Goal: Feedback & Contribution: Contribute content

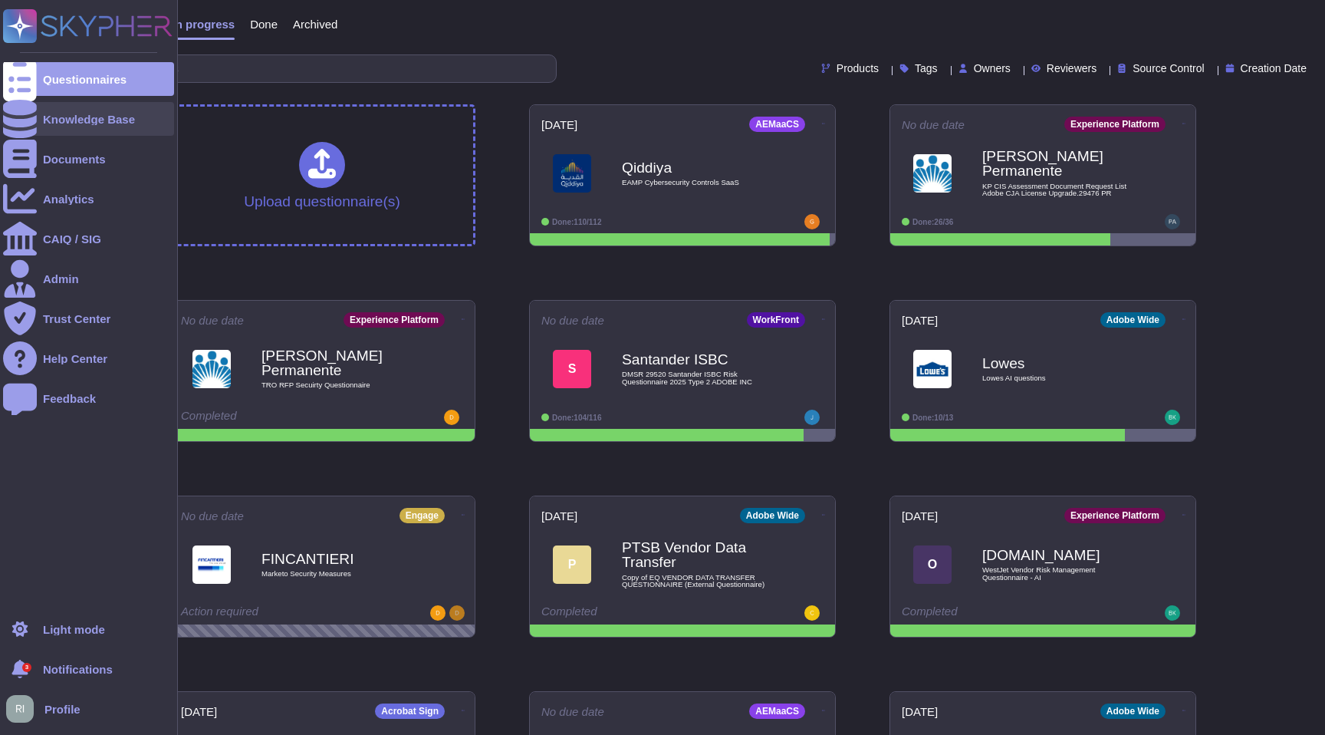
click at [115, 119] on div "Knowledge Base" at bounding box center [89, 119] width 92 height 12
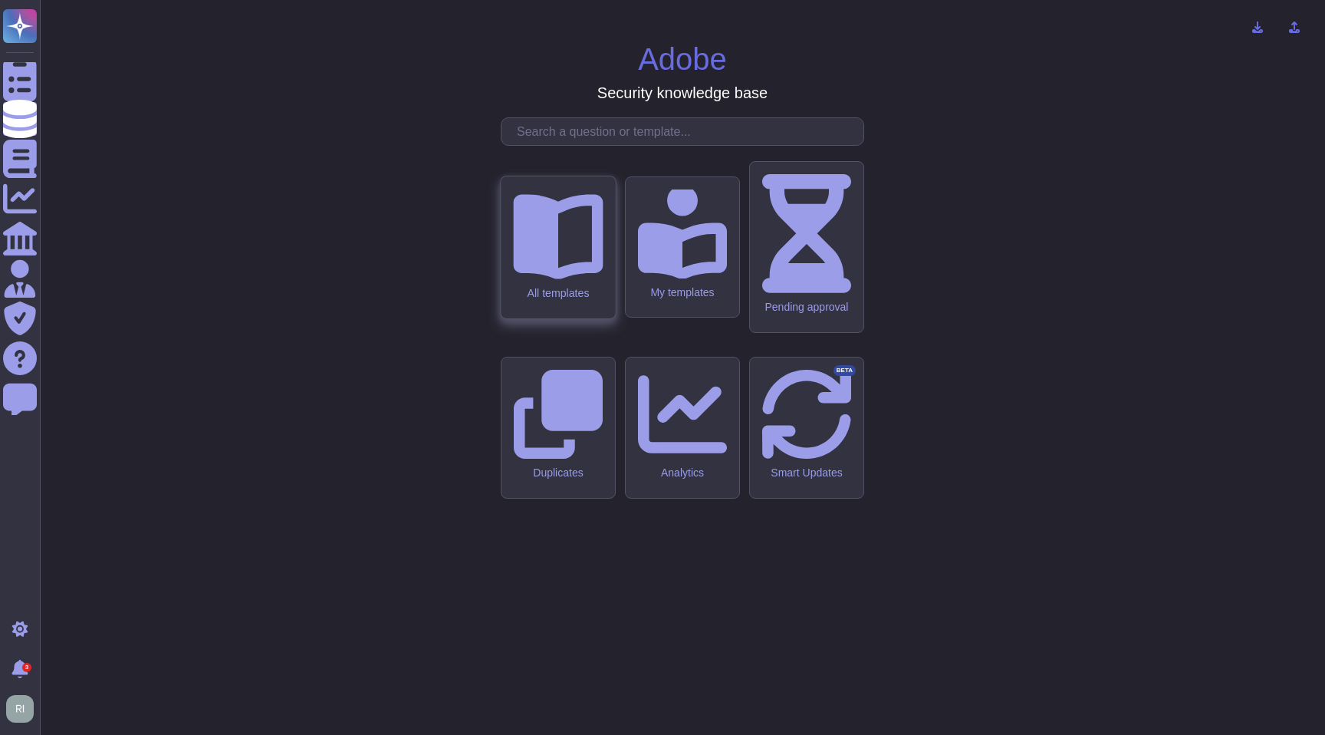
click at [576, 278] on icon at bounding box center [558, 234] width 90 height 90
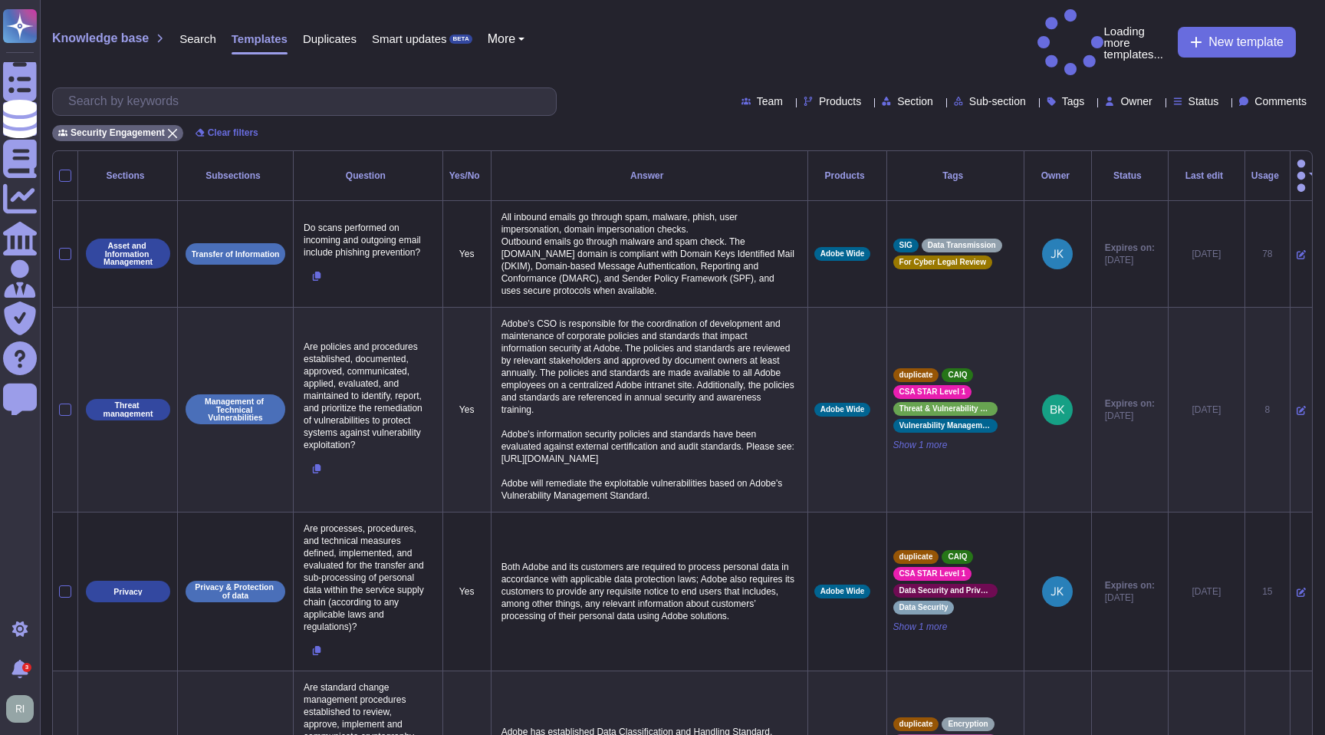
click at [1062, 96] on span "Tags" at bounding box center [1073, 101] width 23 height 11
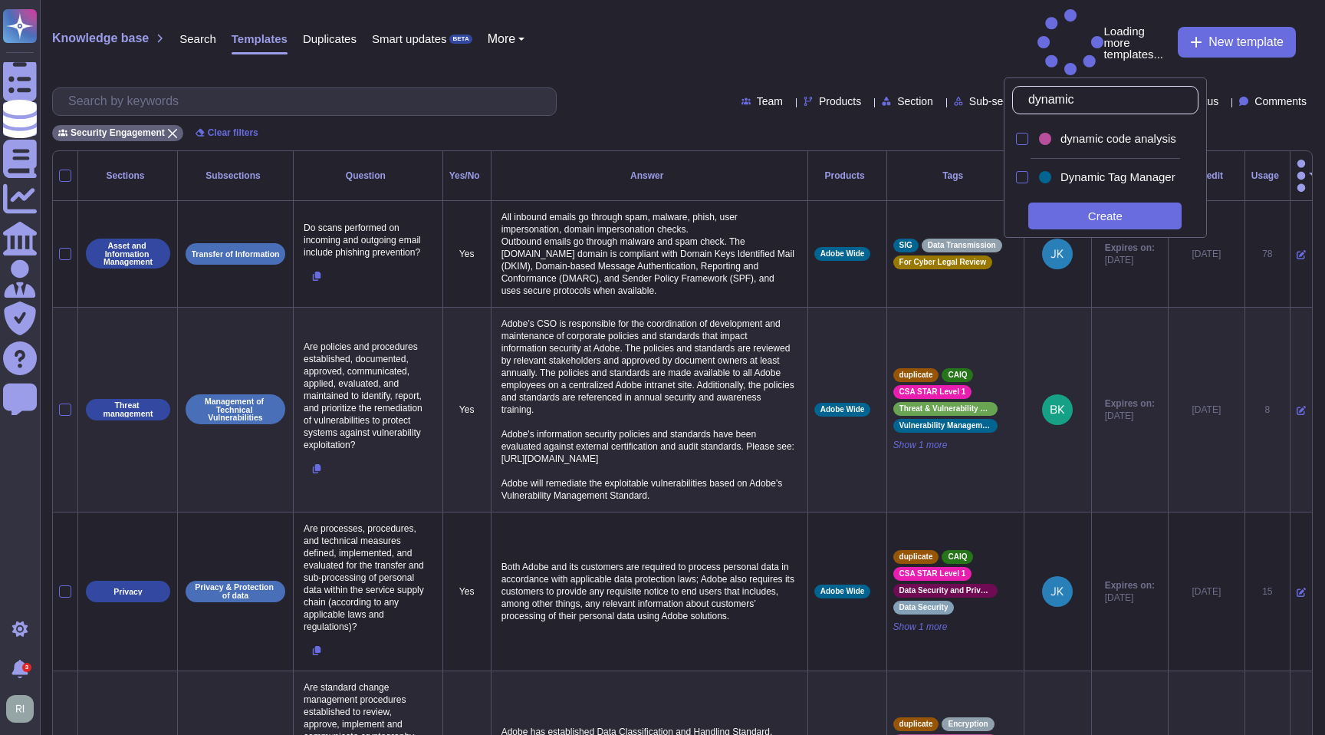
type input "dynamic"
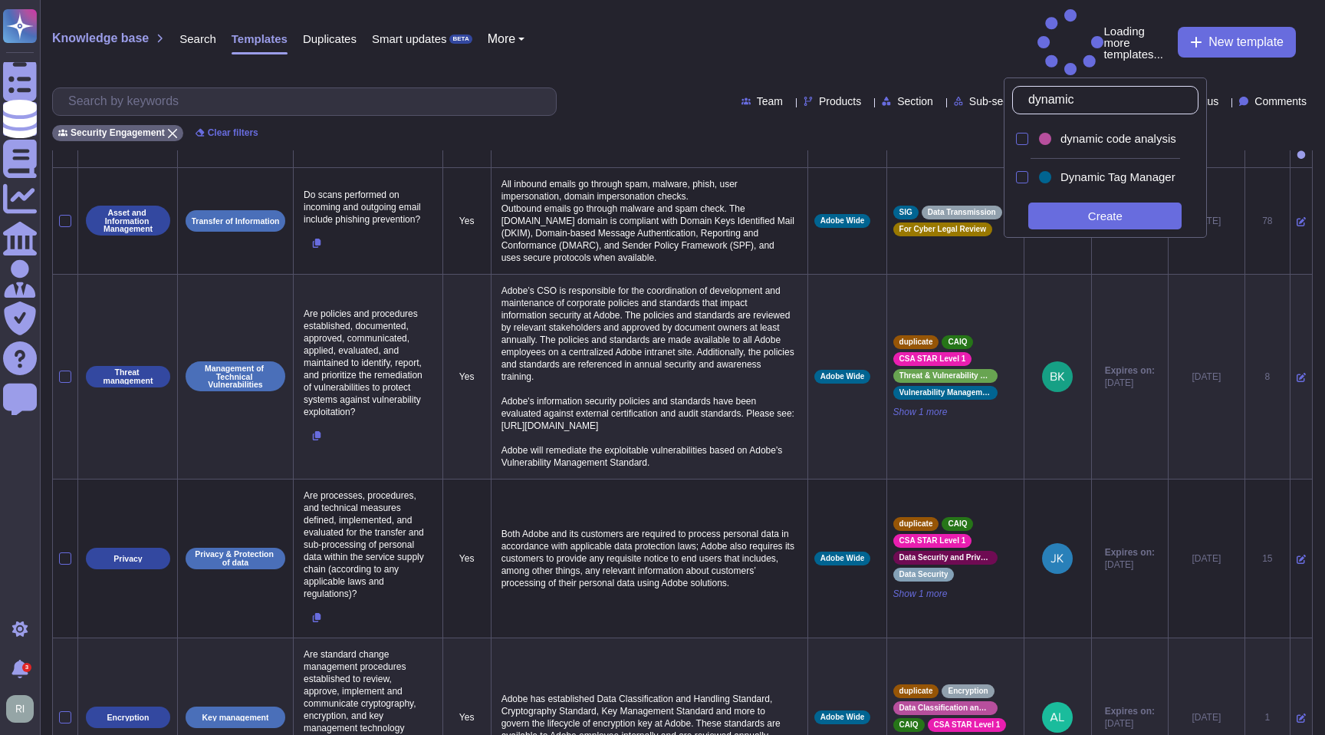
scroll to position [34, 0]
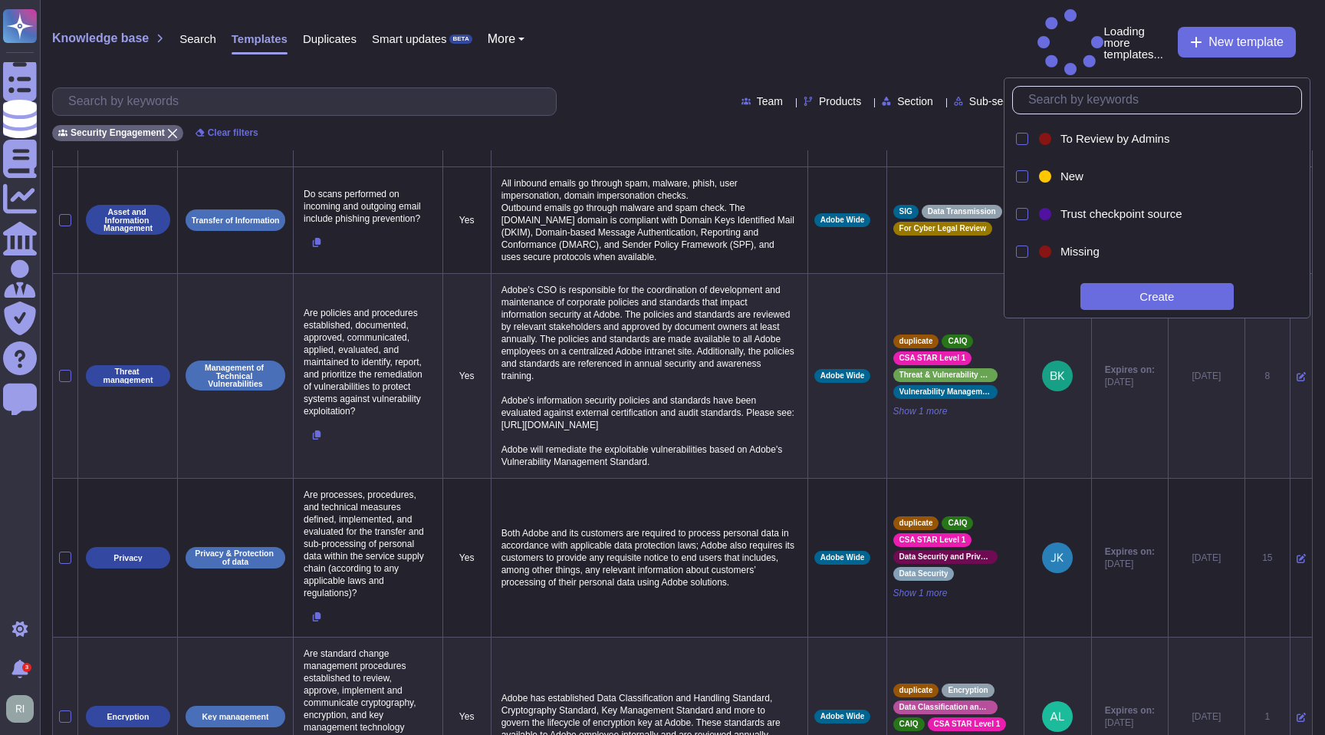
click at [819, 96] on span "Products" at bounding box center [840, 101] width 42 height 11
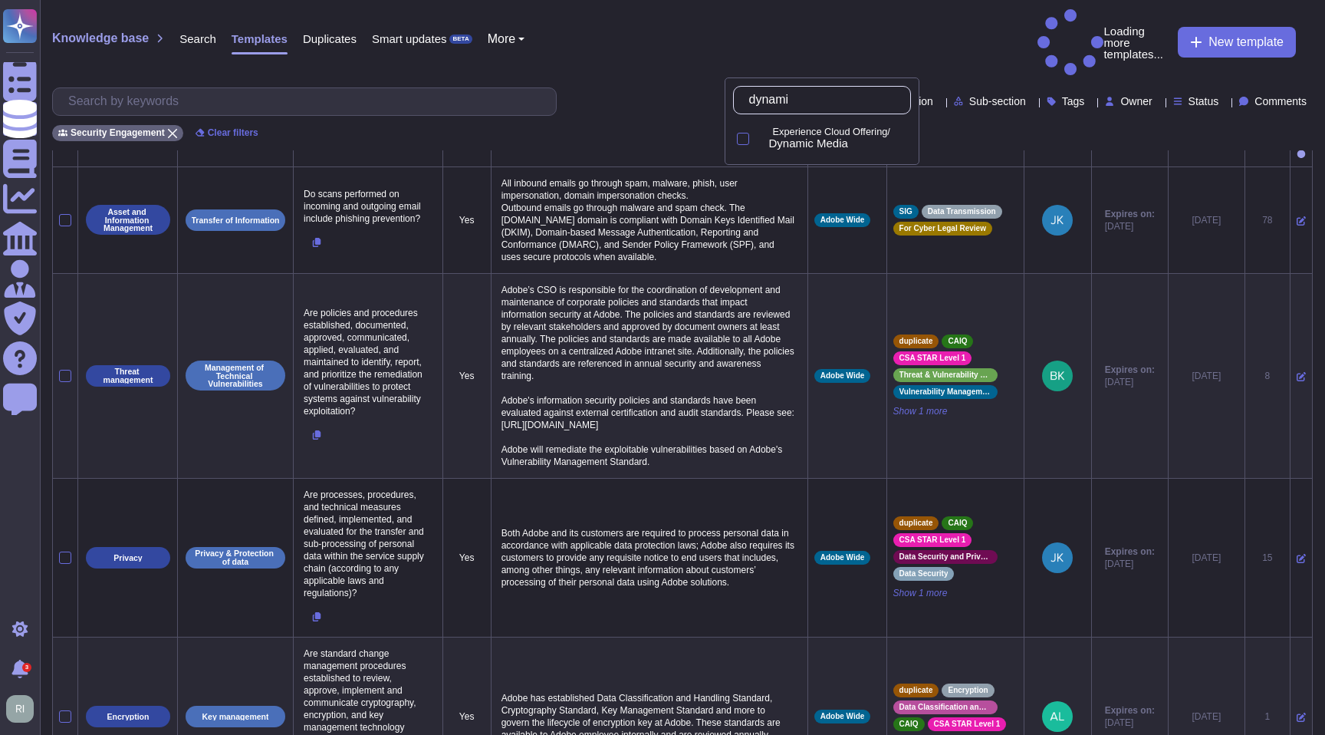
type input "dynamic"
click at [742, 140] on div at bounding box center [743, 139] width 12 height 12
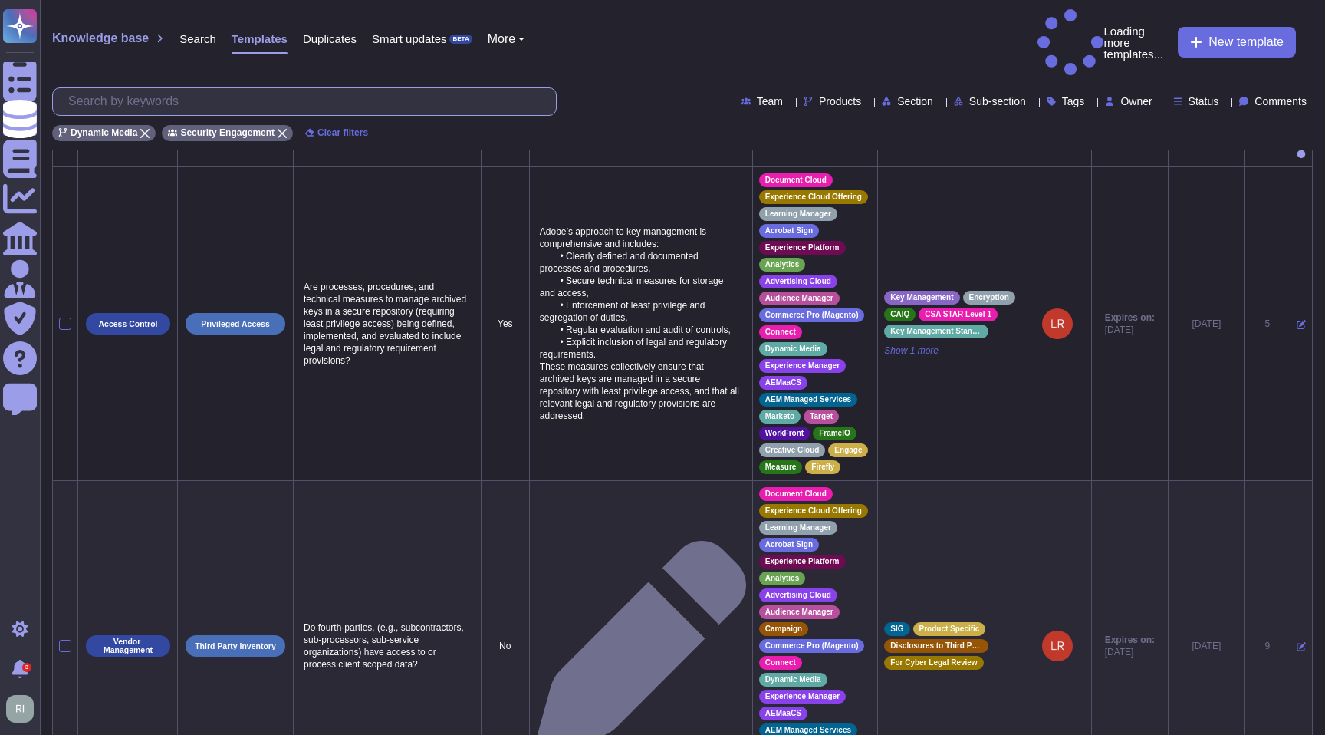
click at [373, 88] on input "text" at bounding box center [308, 101] width 495 height 27
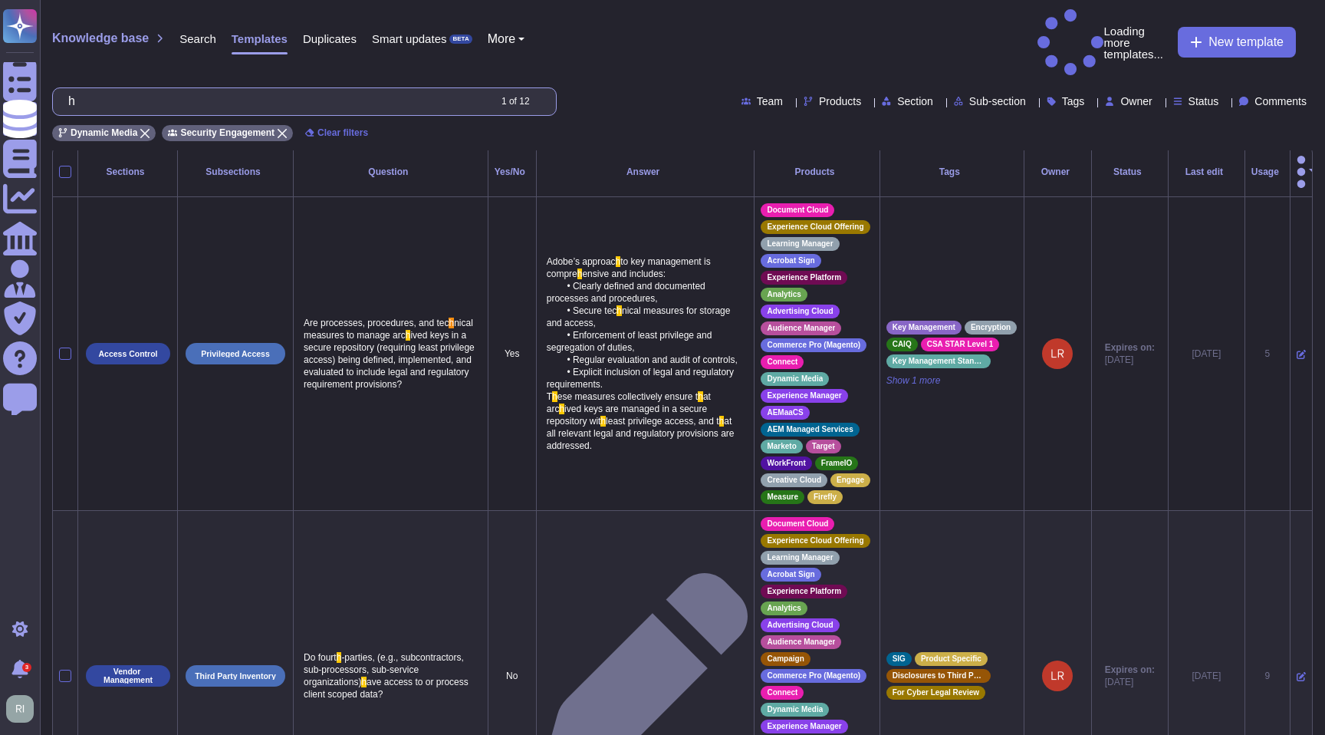
scroll to position [0, 0]
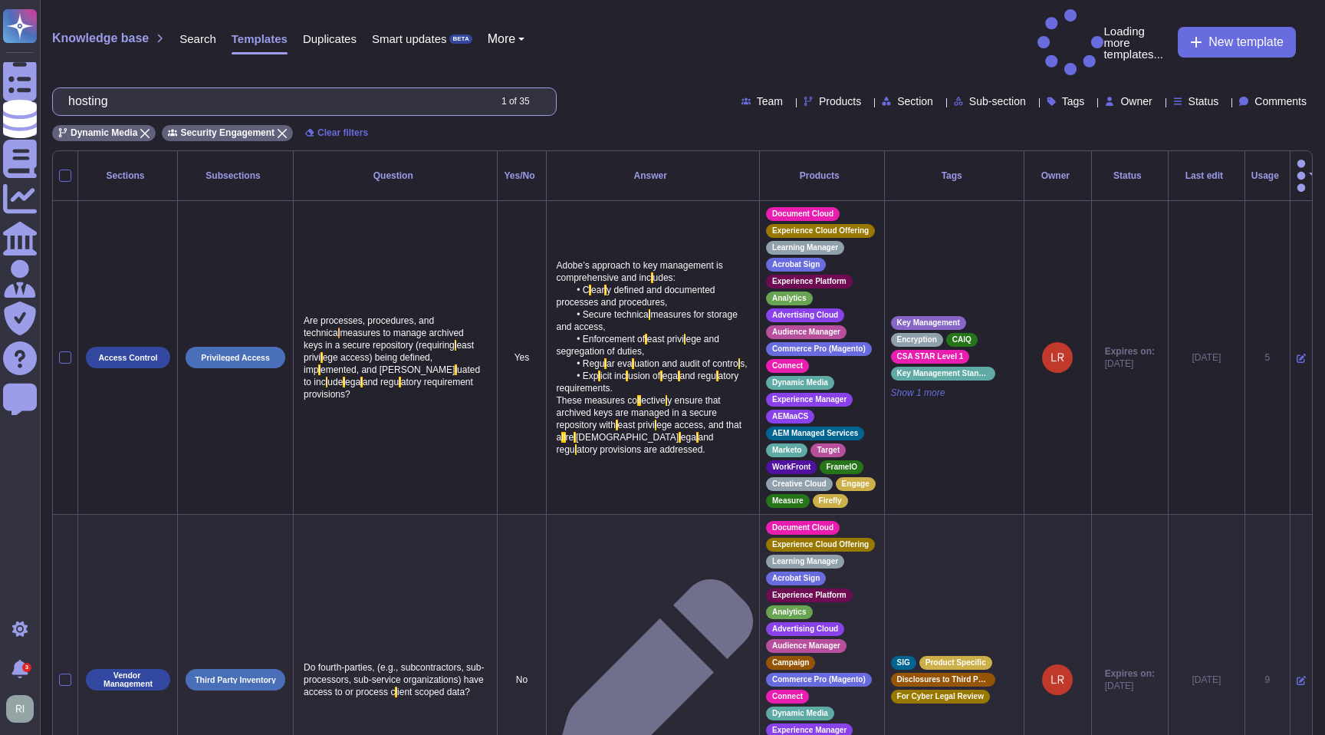
type input "l"
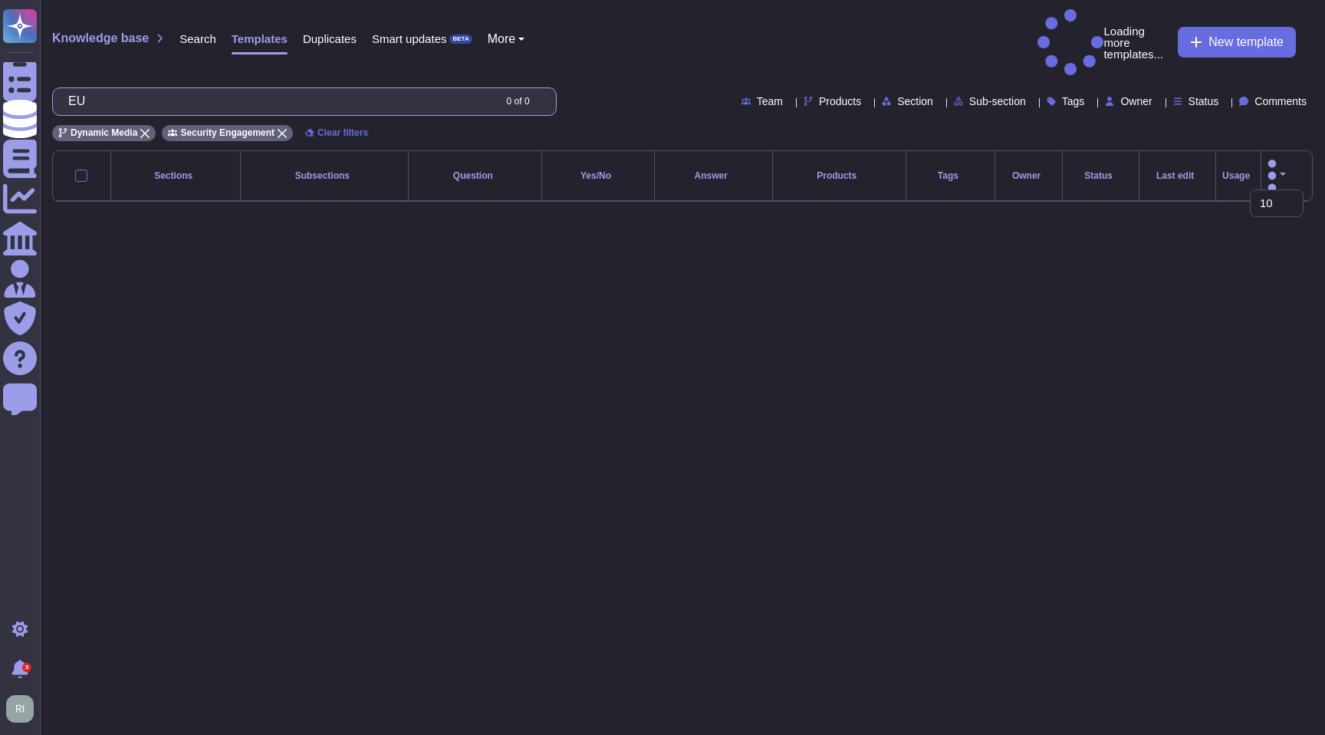
type input "E"
type input "location"
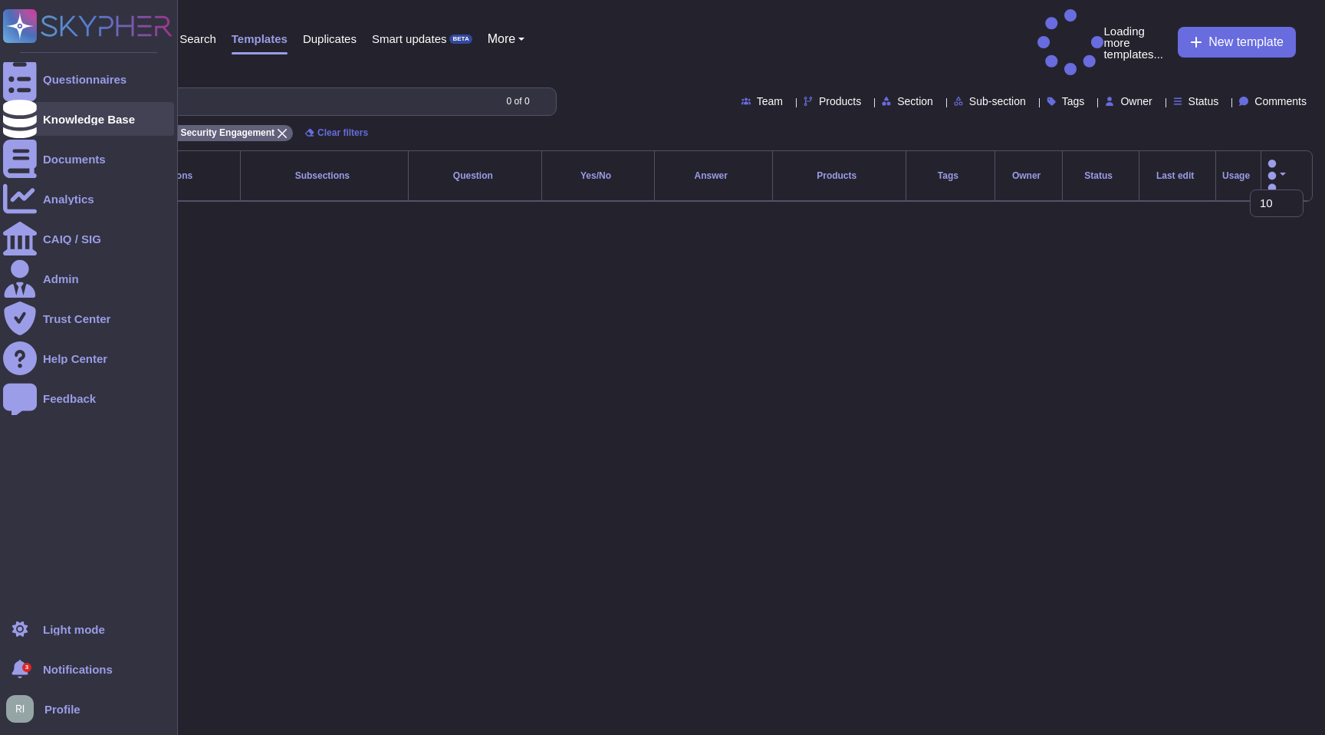
click at [90, 119] on div "Knowledge Base" at bounding box center [89, 119] width 92 height 12
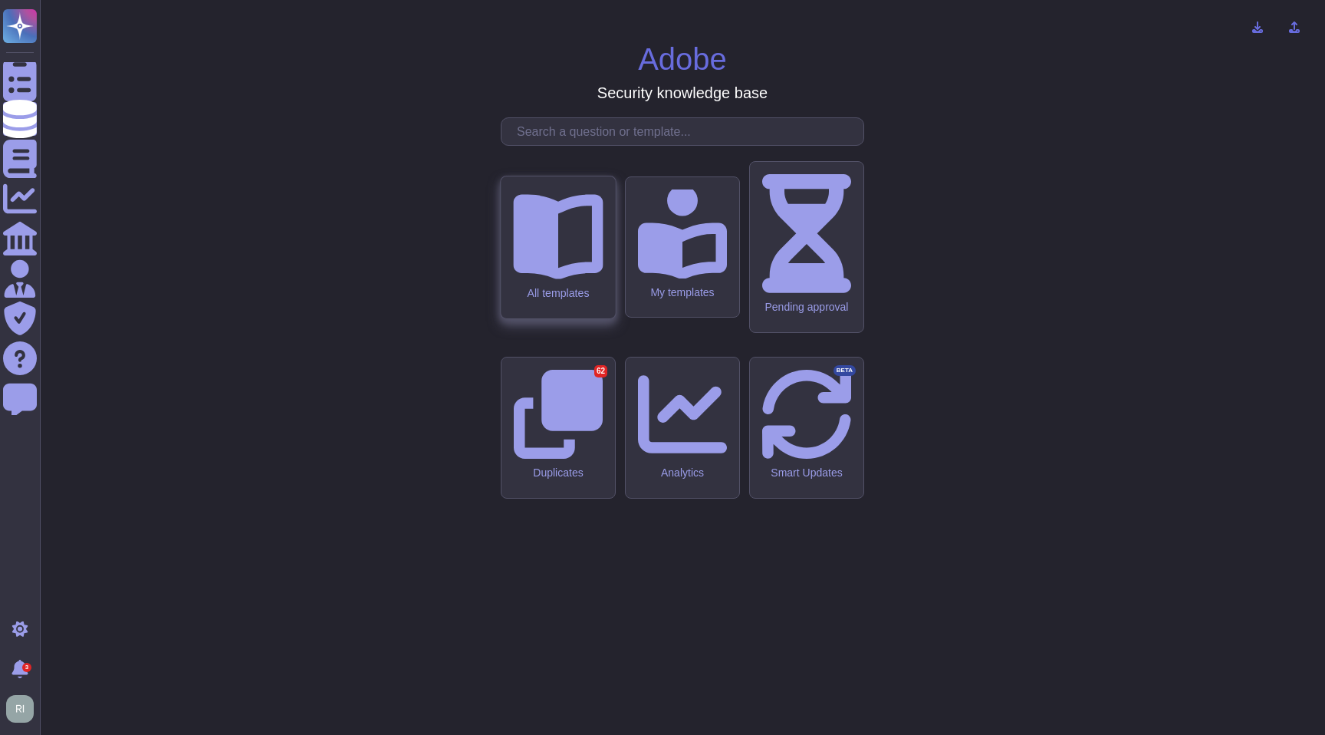
click at [576, 278] on icon at bounding box center [558, 234] width 90 height 90
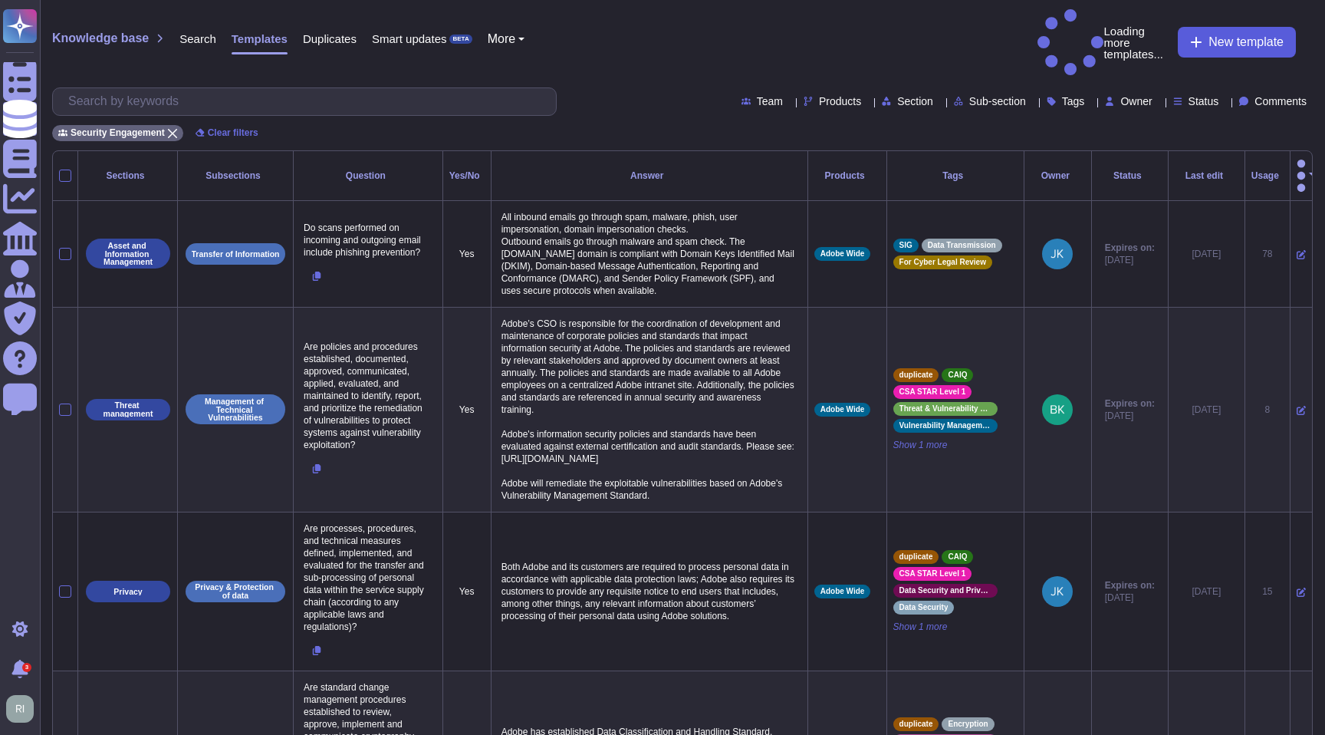
click at [1245, 27] on button "New template" at bounding box center [1237, 42] width 118 height 31
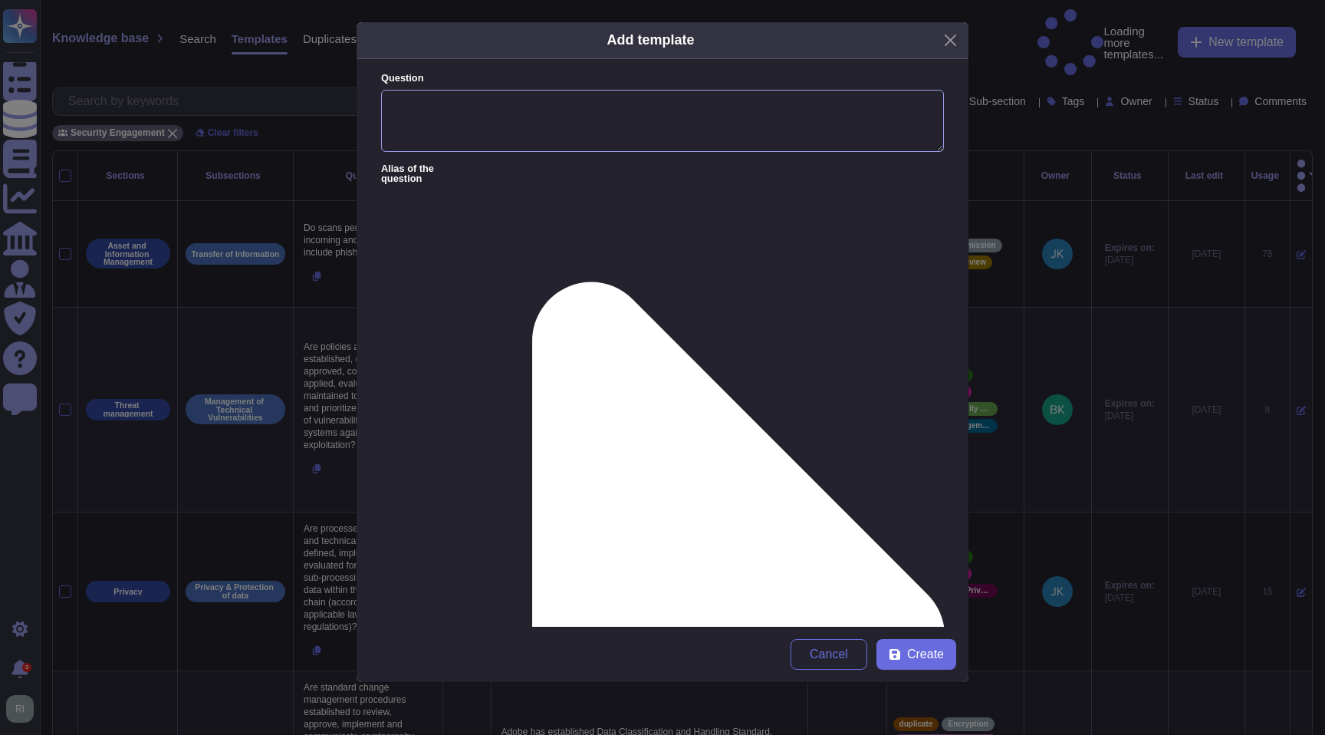
click at [540, 127] on textarea "Question" at bounding box center [662, 121] width 563 height 63
type textarea "Which are the jh"
type textarea "h"
type textarea "Which are the hosting locations for Dynamic Media?"
click at [508, 165] on icon at bounding box center [708, 636] width 472 height 944
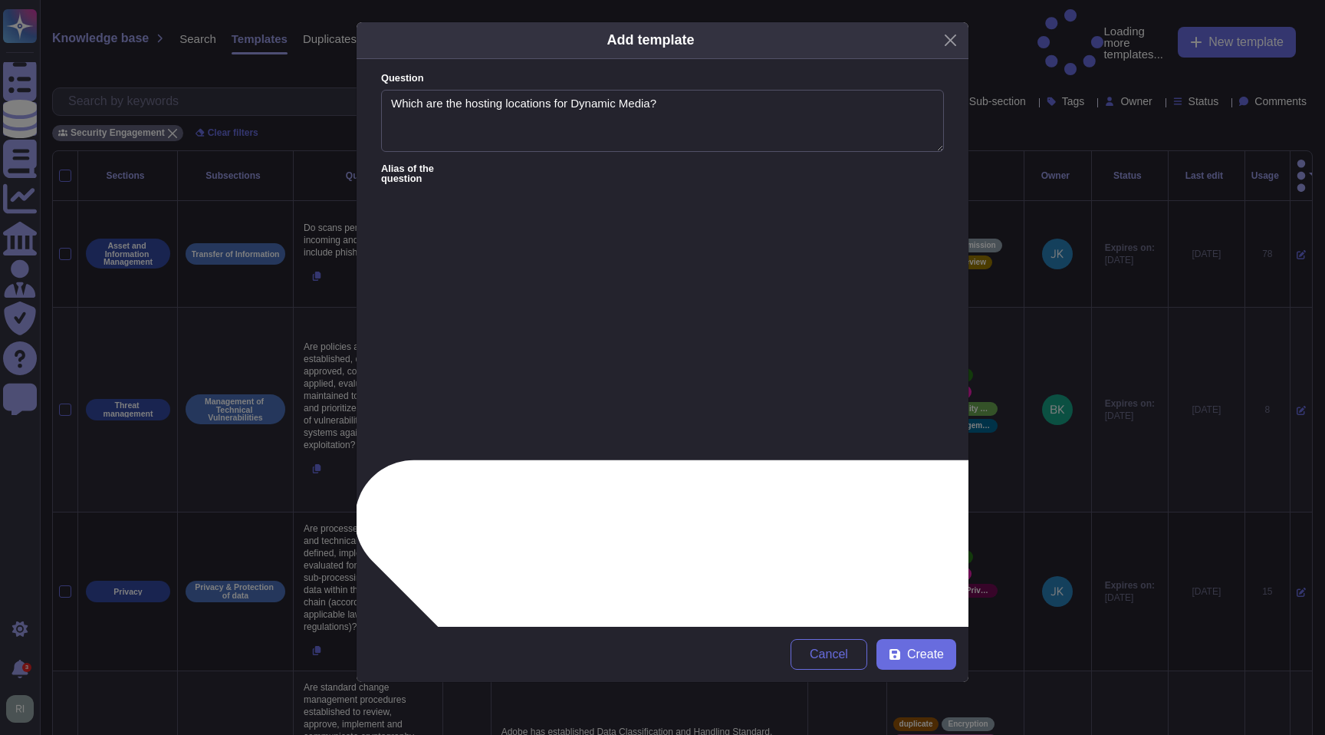
type textarea "What is the data residenc"
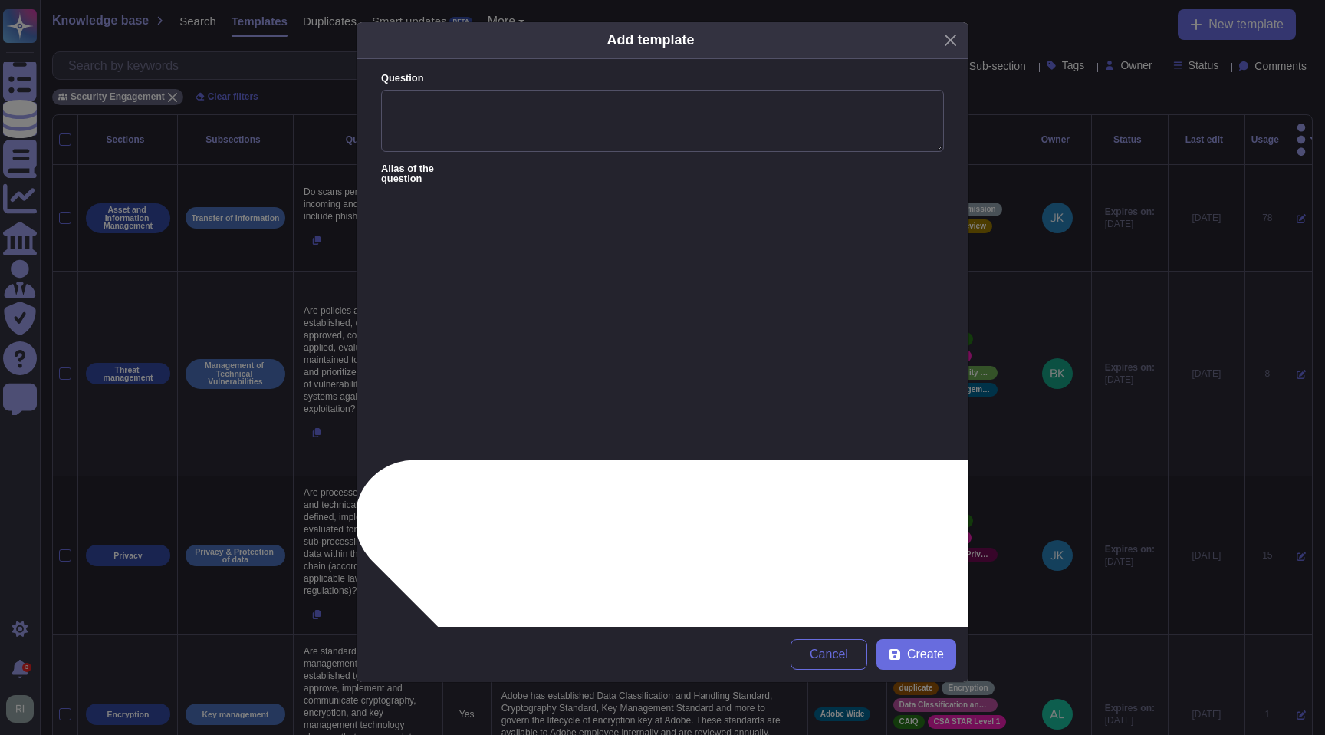
type textarea "What is the data residency for Dynamic Media?"
click at [521, 117] on textarea "Question" at bounding box center [662, 121] width 563 height 63
type textarea "Which are the hosting locations for Dynamic Media?"
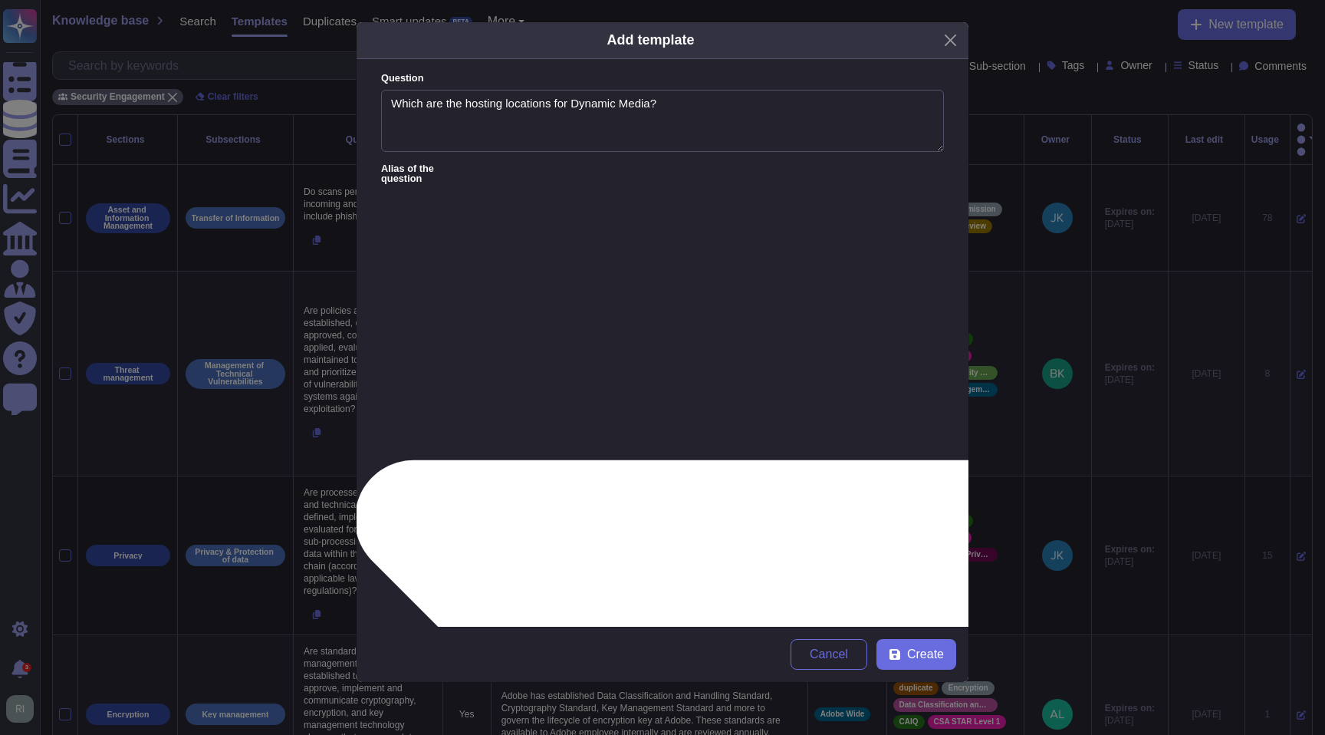
paste textarea "Dynamic Media in EMEA geo, operates out of Ireland and United Kingdom data cent…"
drag, startPoint x: 395, startPoint y: 305, endPoint x: 401, endPoint y: 318, distance: 14.4
drag, startPoint x: 486, startPoint y: 308, endPoint x: 485, endPoint y: 322, distance: 13.9
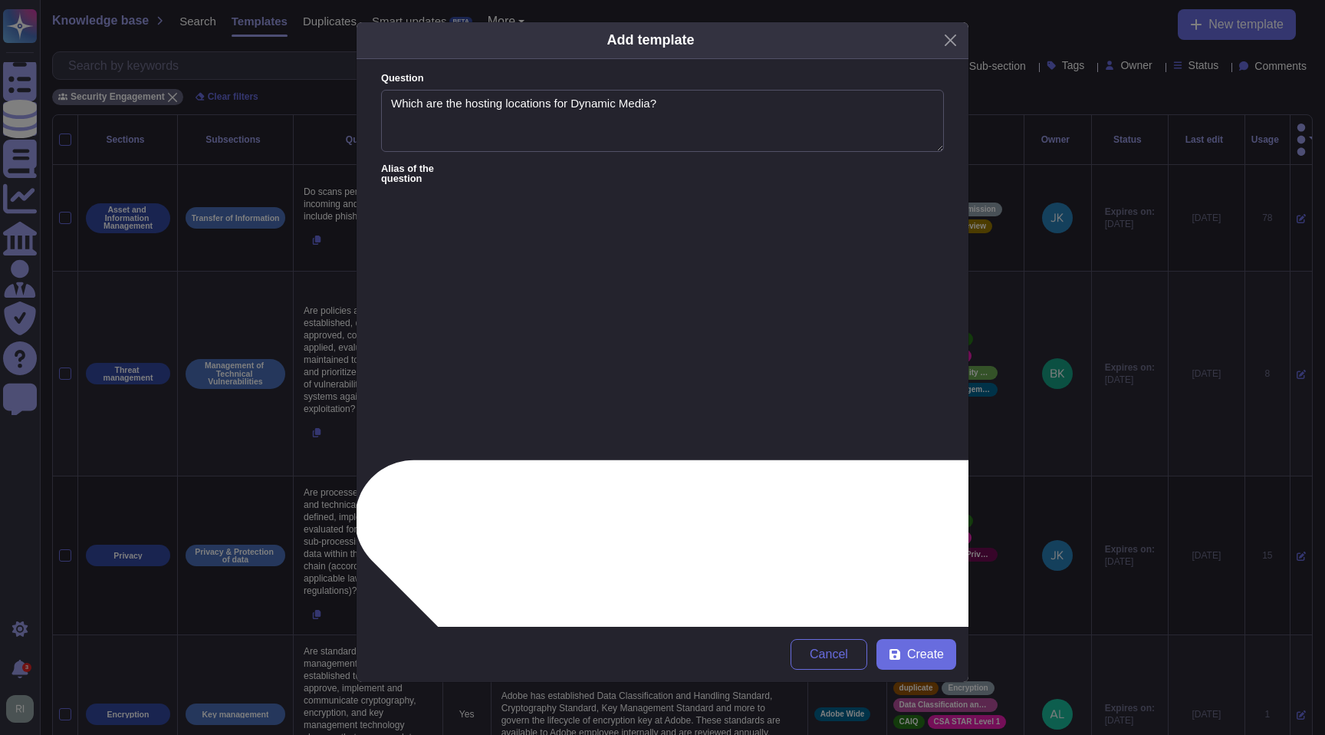
type textarea "Dynamic Media in hosted EMEA geo, operates out of Ireland and United Kingdom da…"
drag, startPoint x: 658, startPoint y: 101, endPoint x: 656, endPoint y: 120, distance: 19.2
click at [658, 102] on textarea "Which are the hosting locations for Dynamic Media?" at bounding box center [662, 121] width 563 height 63
type textarea "Which are the hosting locations for Dynamic Media in EMEA?"
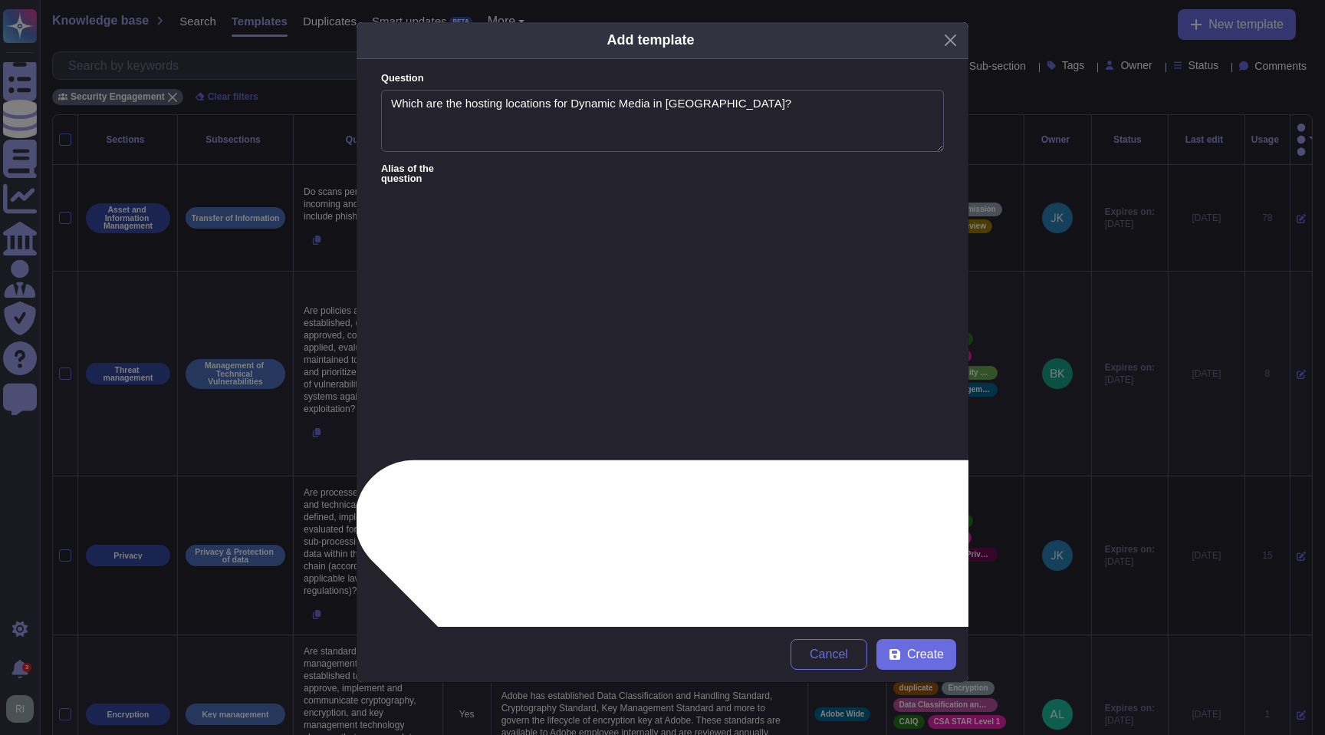
drag, startPoint x: 638, startPoint y: 199, endPoint x: 644, endPoint y: 231, distance: 32.8
type textarea "What is the data residency for Dynamic Media in EMEA?"
drag, startPoint x: 525, startPoint y: 306, endPoint x: 530, endPoint y: 315, distance: 10.7
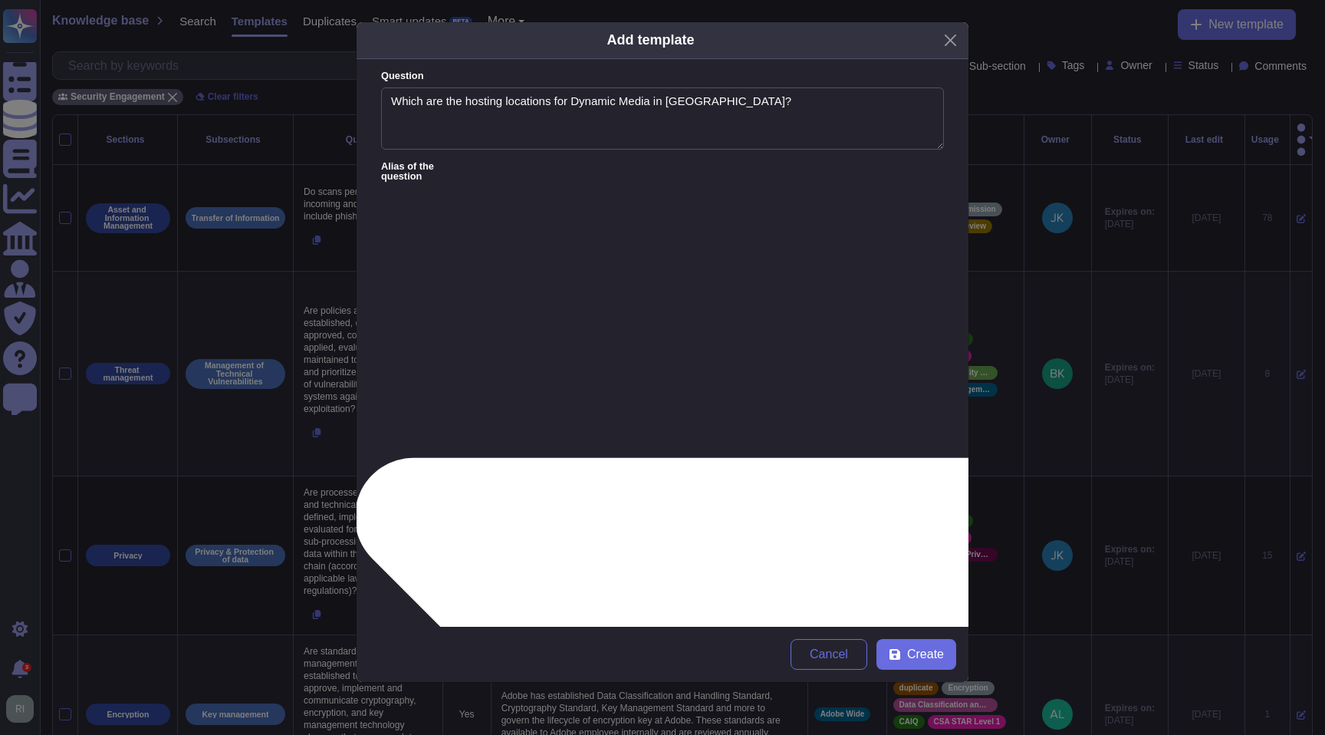
scroll to position [5, 0]
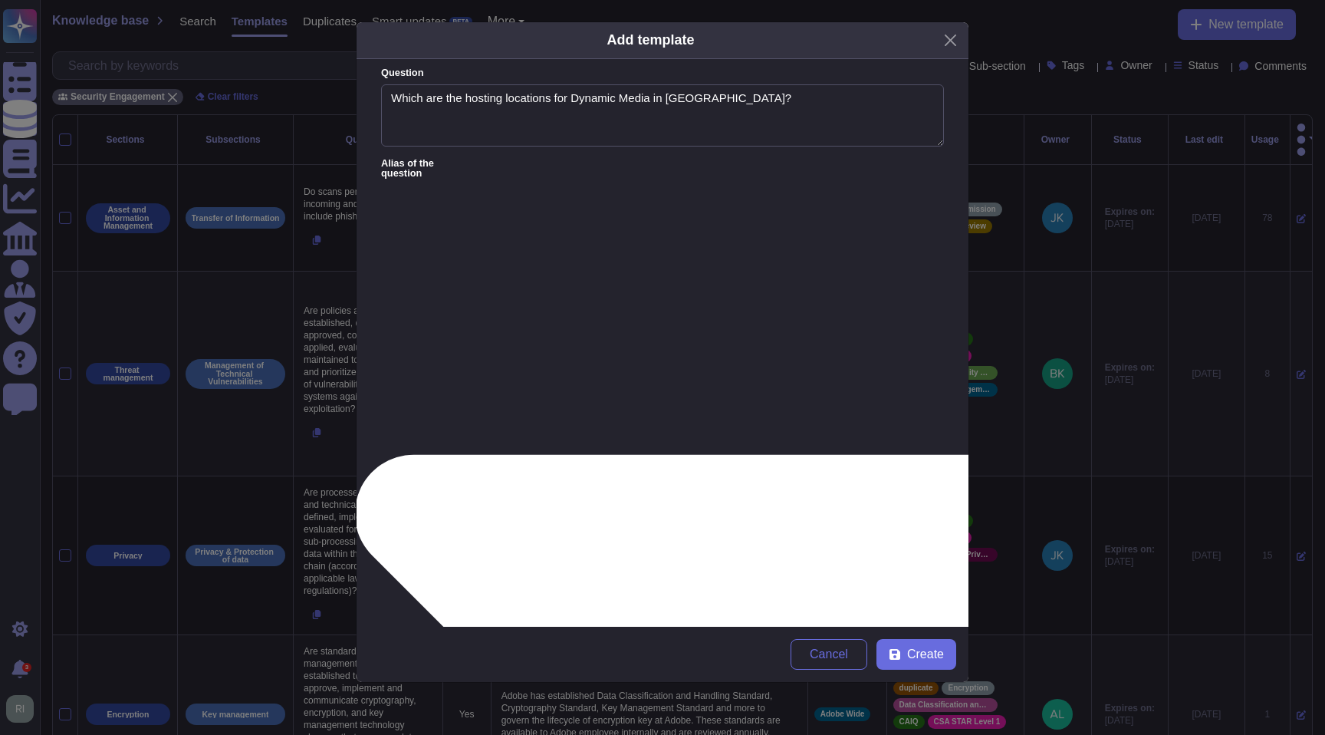
drag, startPoint x: 475, startPoint y: 318, endPoint x: 450, endPoint y: 350, distance: 40.5
drag, startPoint x: 785, startPoint y: 323, endPoint x: 913, endPoint y: 309, distance: 128.8
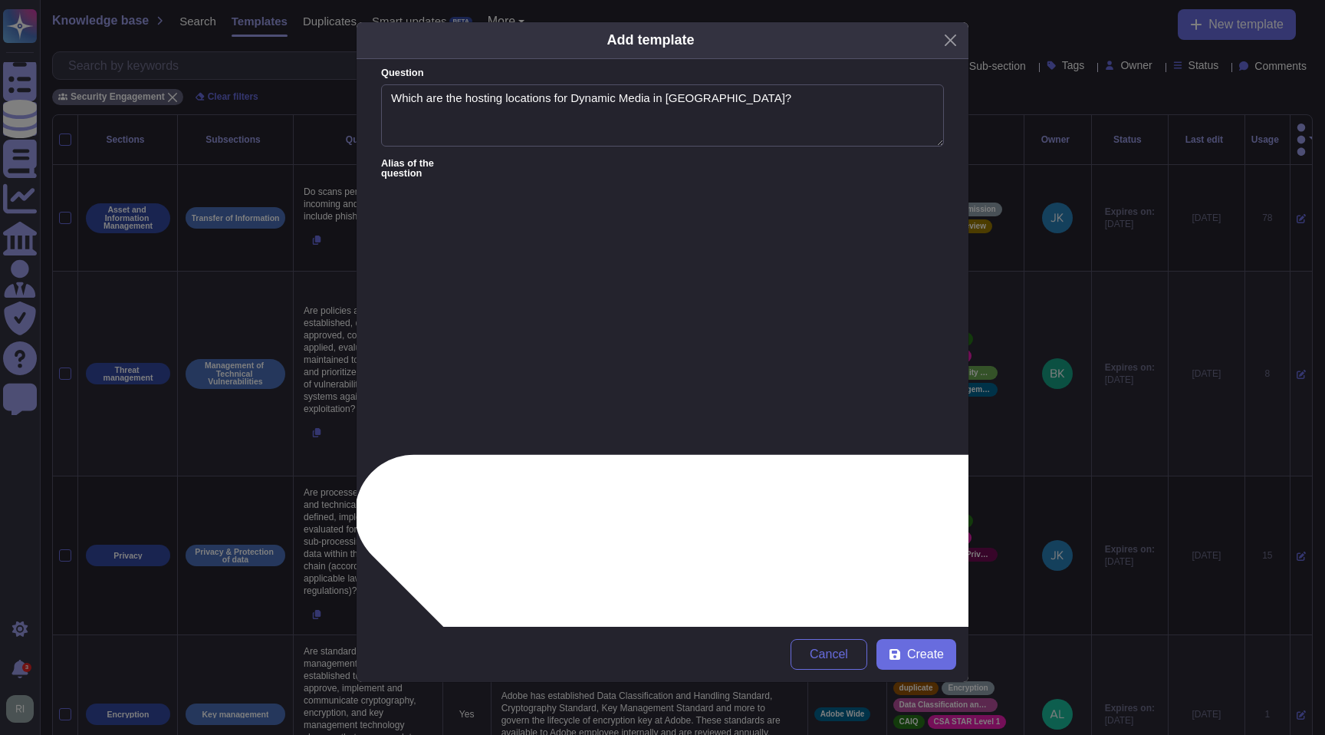
drag, startPoint x: 907, startPoint y: 305, endPoint x: 932, endPoint y: 335, distance: 38.7
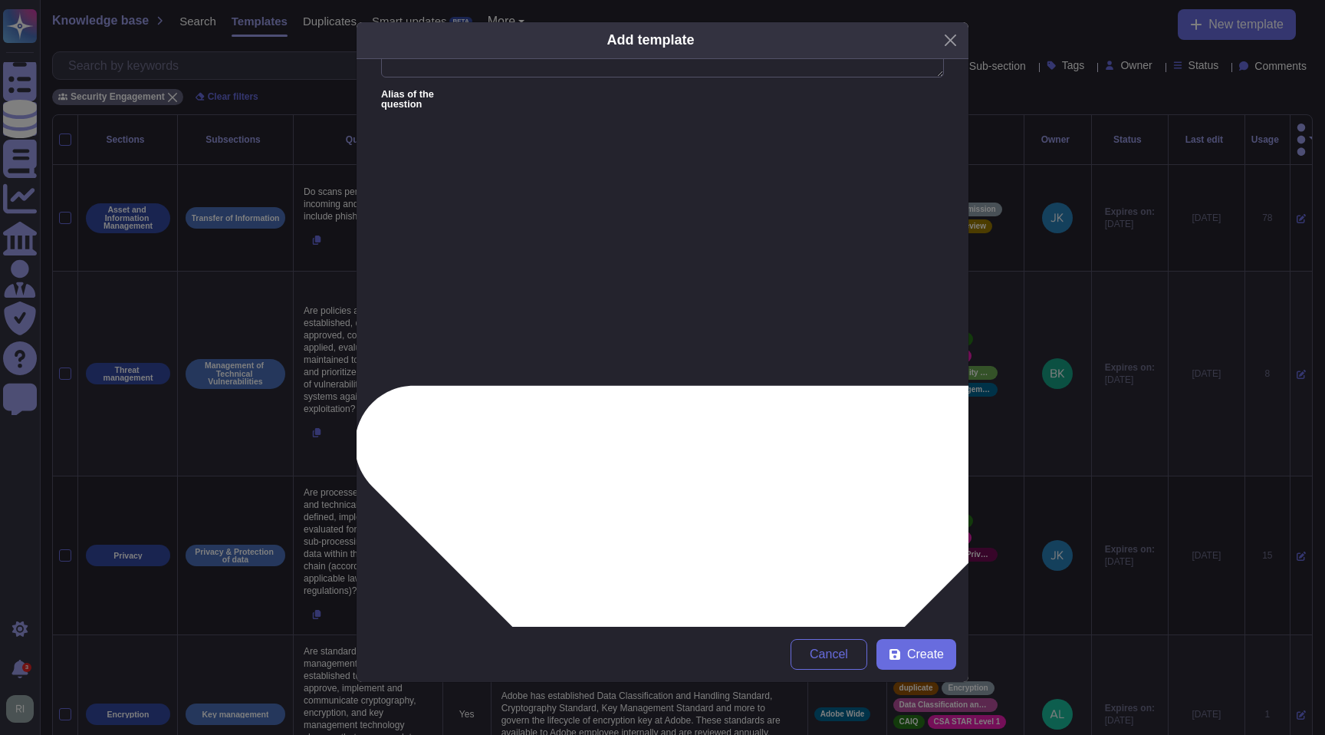
scroll to position [80, 0]
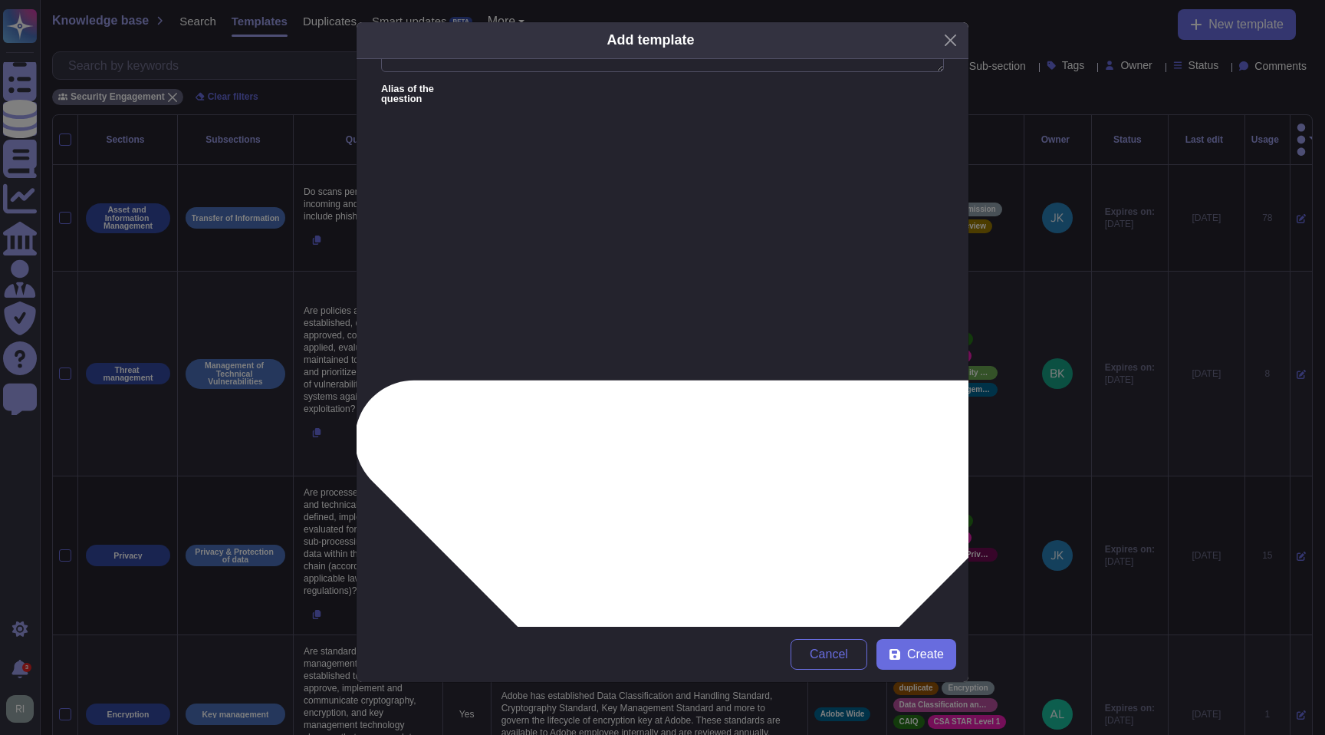
type textarea "Dynamic Media in hosted in EMEA geo, operates out of Ireland and United Kingdom…"
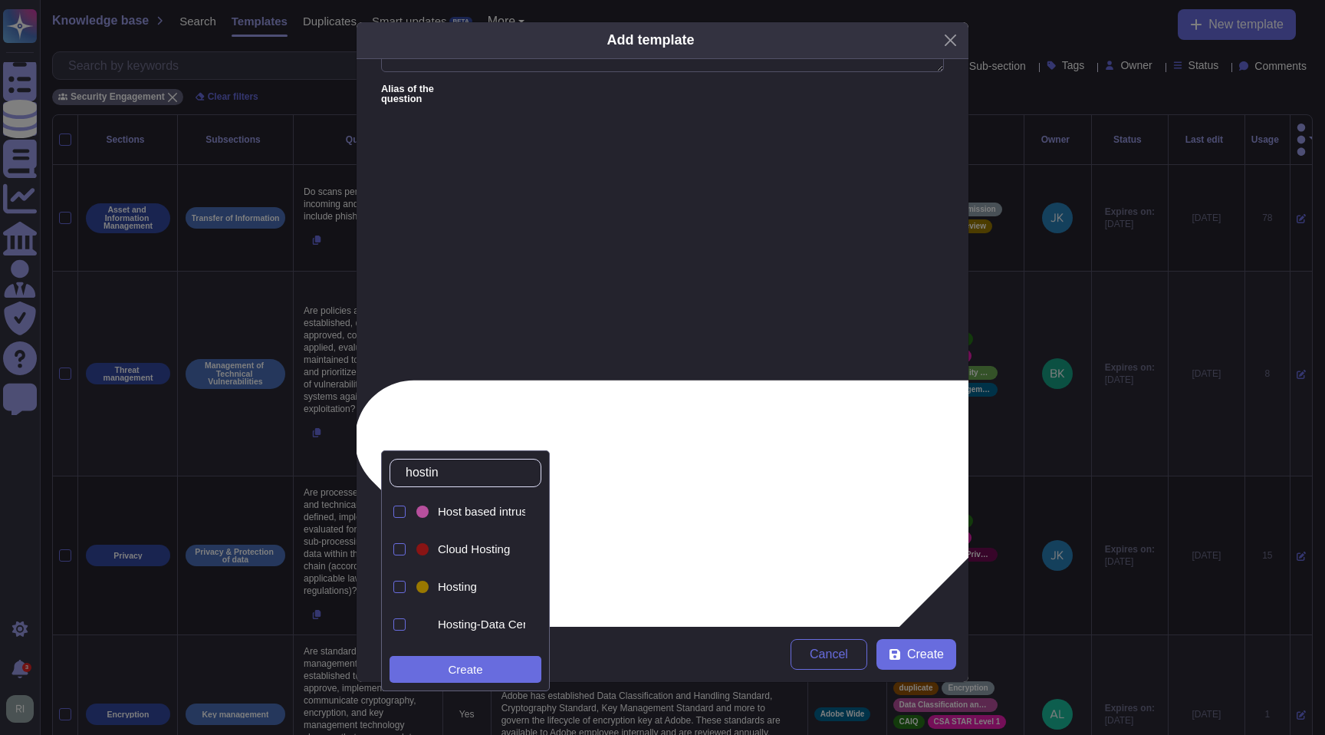
type input "hosting"
drag, startPoint x: 400, startPoint y: 512, endPoint x: 403, endPoint y: 524, distance: 11.9
click at [400, 512] on div at bounding box center [399, 511] width 12 height 12
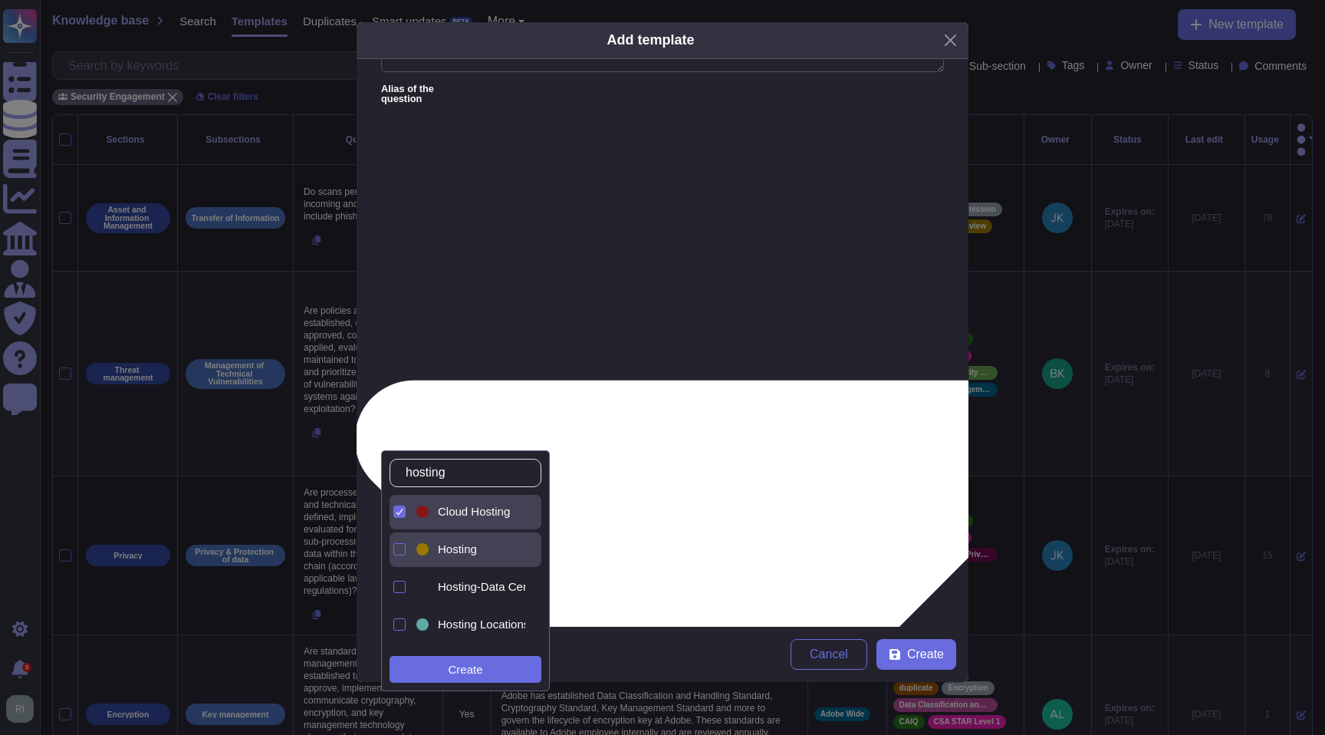
click at [401, 546] on div at bounding box center [399, 549] width 12 height 12
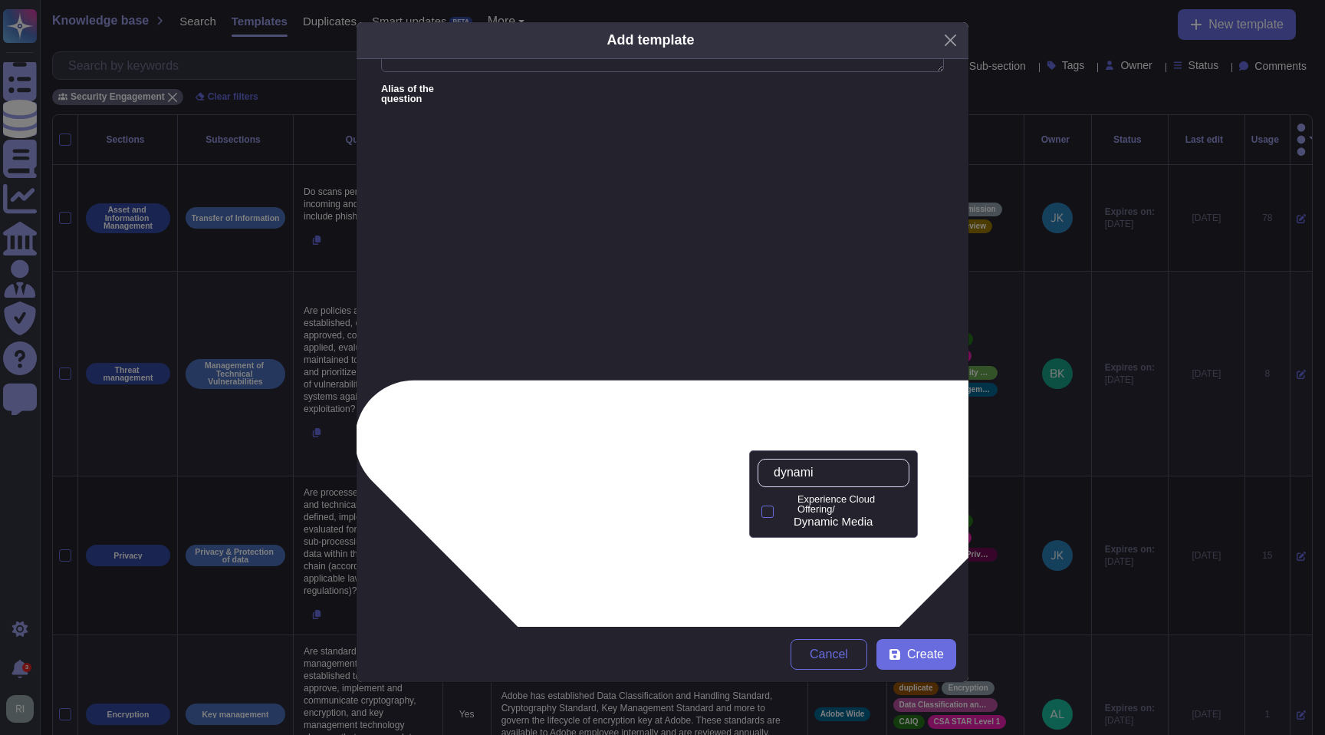
type input "dynamic"
click at [768, 511] on div at bounding box center [767, 511] width 12 height 12
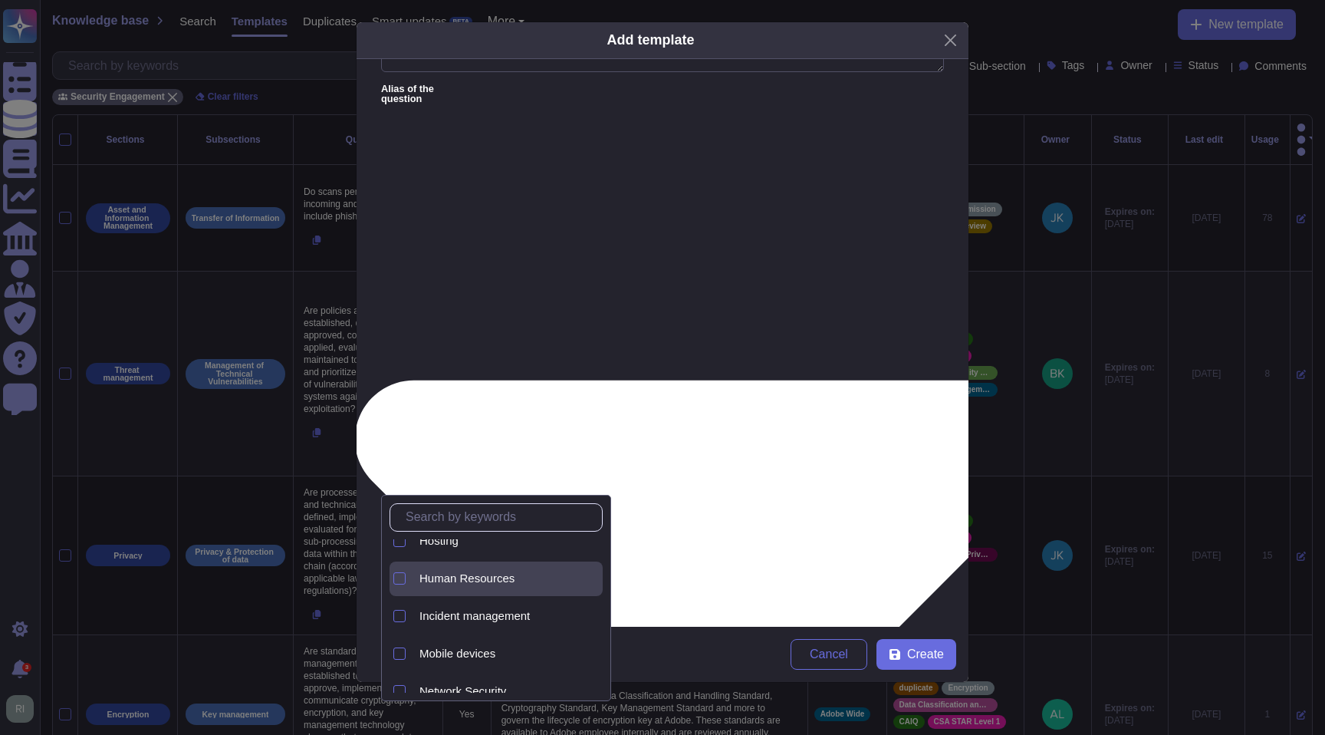
scroll to position [393, 0]
click at [508, 544] on div "Hosting" at bounding box center [507, 539] width 177 height 14
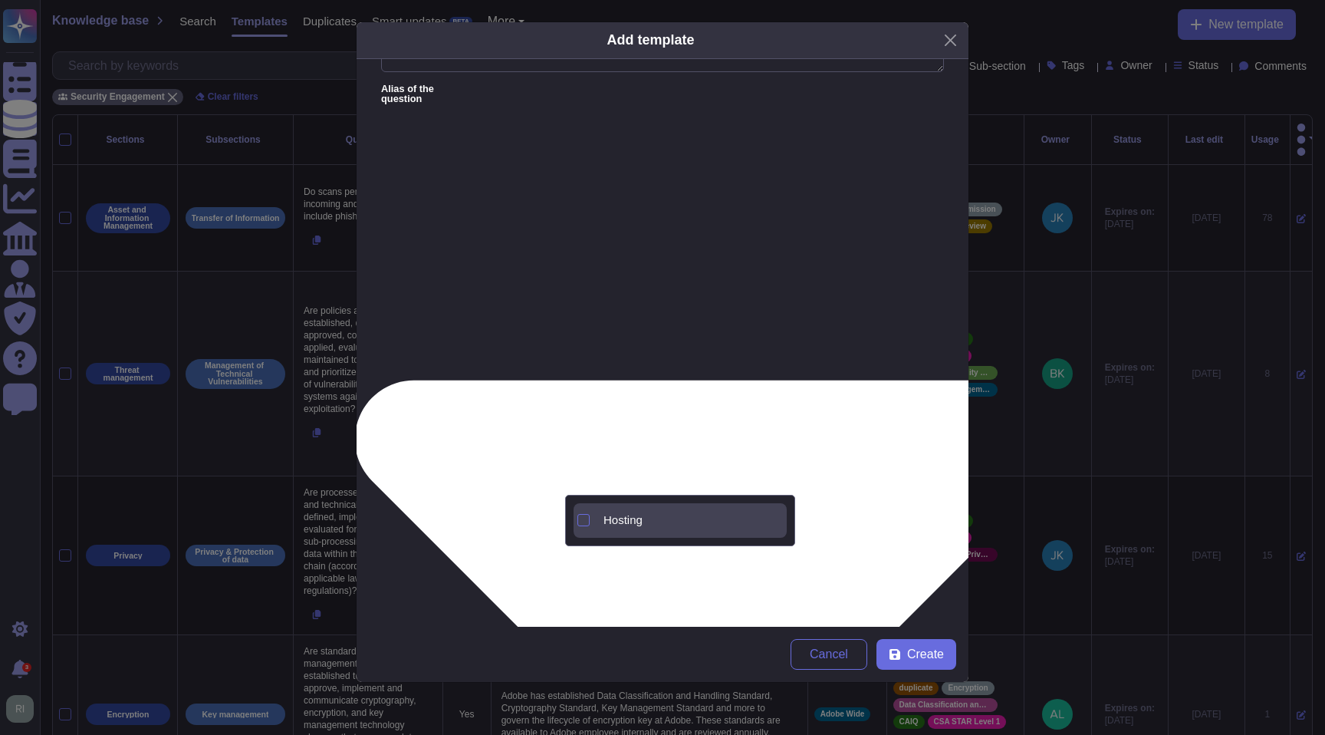
click at [653, 522] on div "Hosting" at bounding box center [692, 520] width 177 height 14
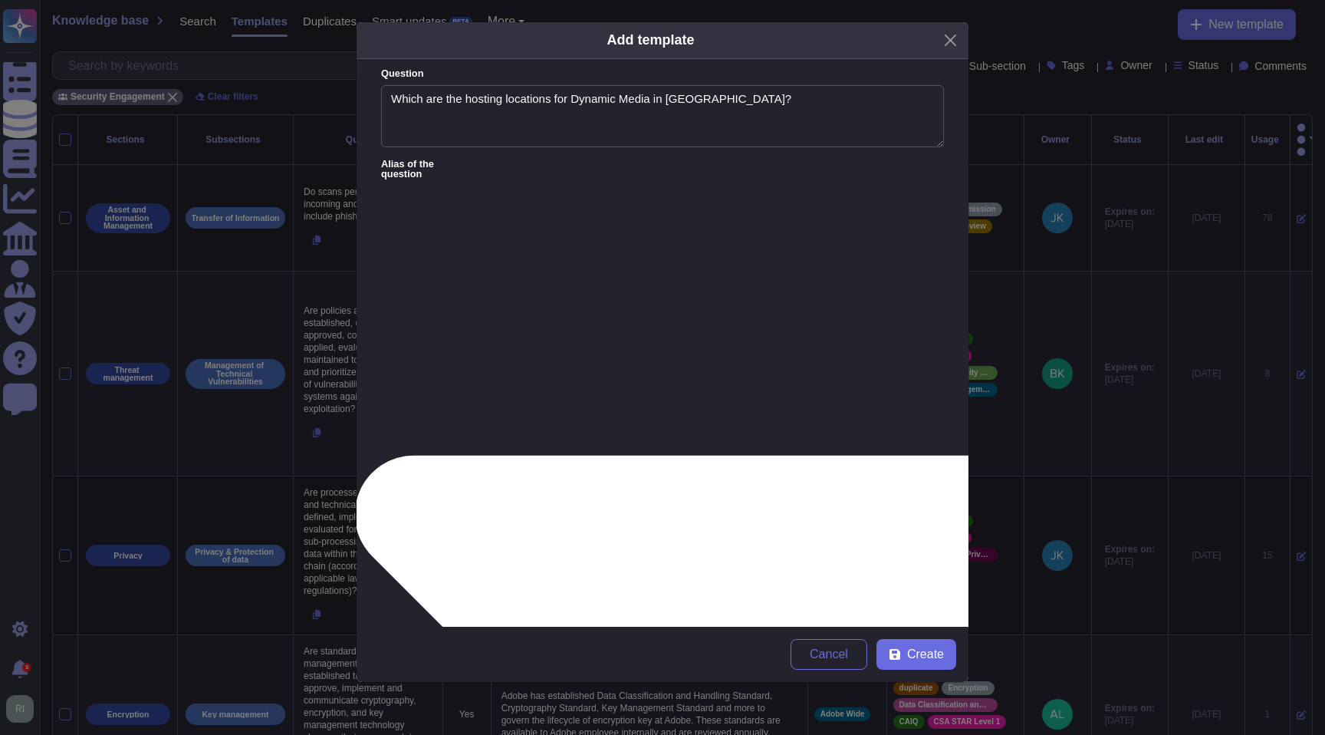
scroll to position [0, 0]
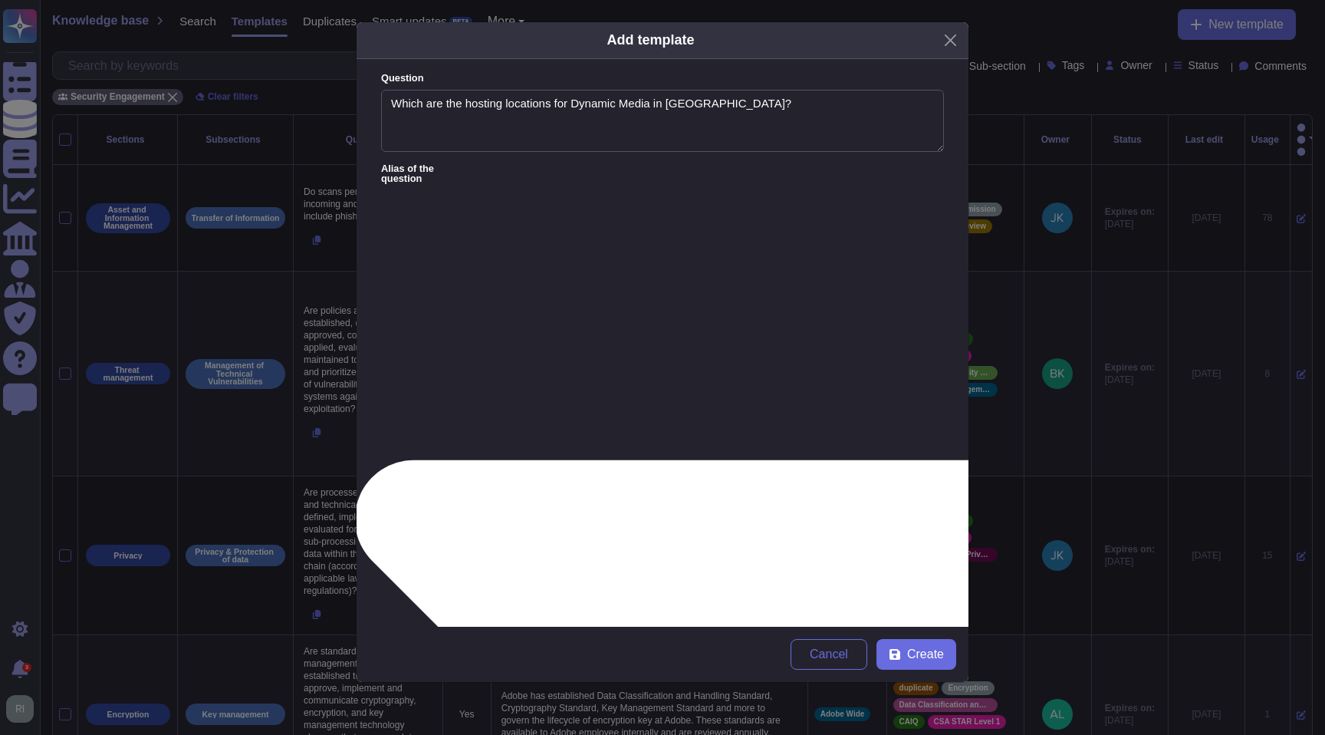
drag, startPoint x: 451, startPoint y: 197, endPoint x: 384, endPoint y: 196, distance: 66.7
type textarea "Can you provide information about data residency for Dynamic Media in EMEA?"
click at [926, 651] on span "Create" at bounding box center [925, 654] width 37 height 12
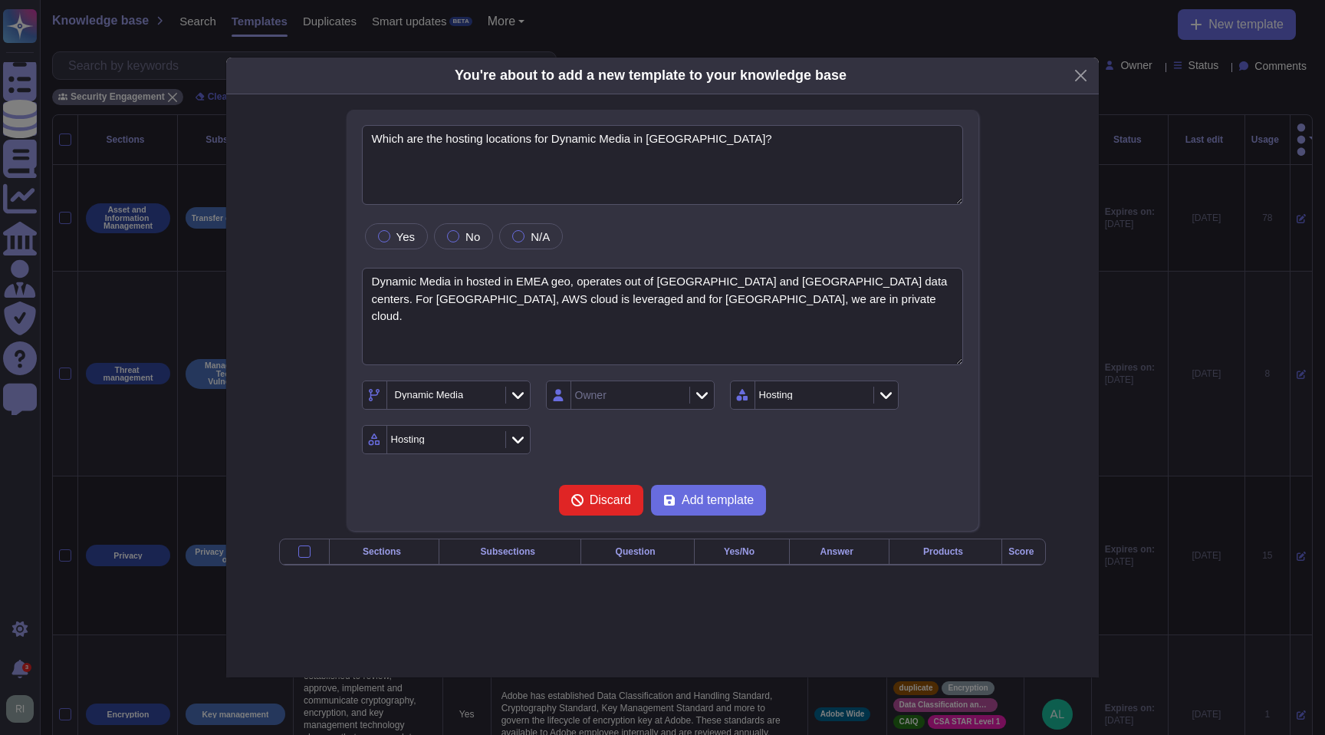
type textarea "Which are the hosting locations for Dynamic Media in EMEA?"
type textarea "Dynamic Media in hosted in EMEA geo, operates out of Ireland and United Kingdom…"
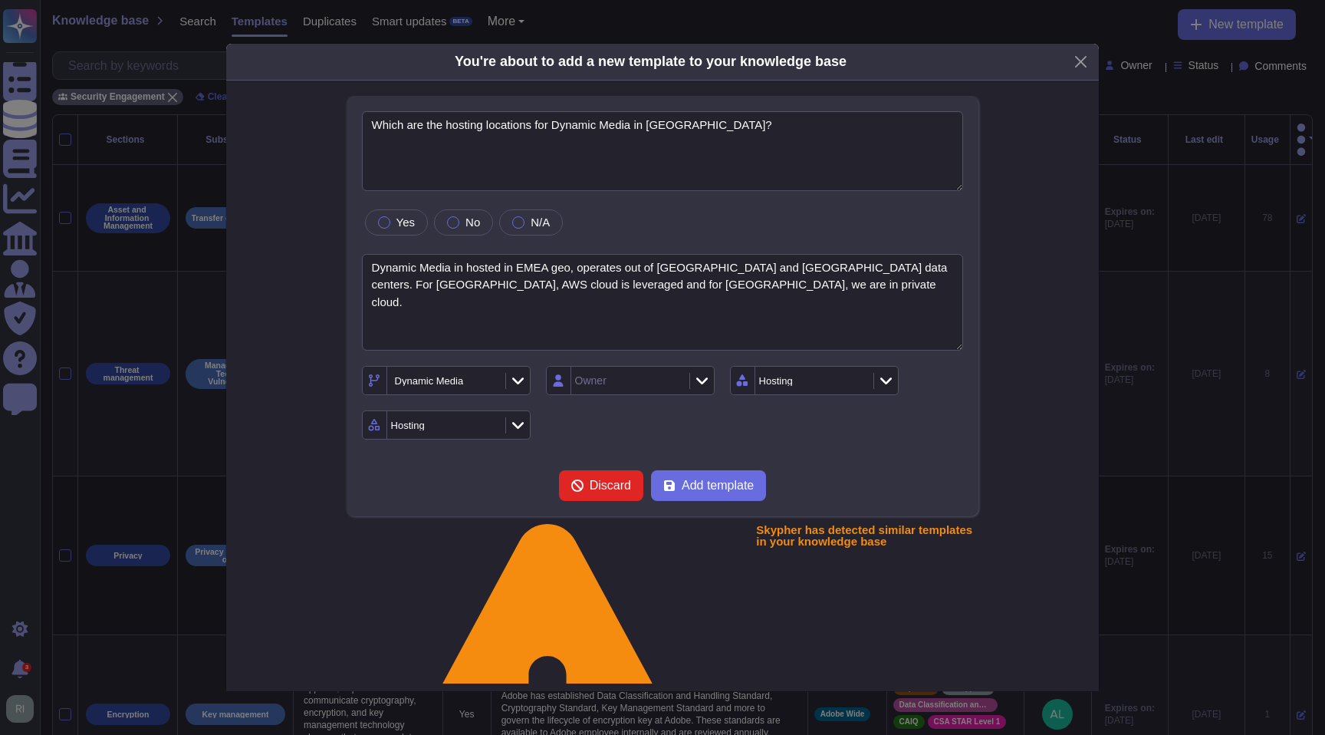
click at [697, 377] on icon at bounding box center [702, 380] width 12 height 15
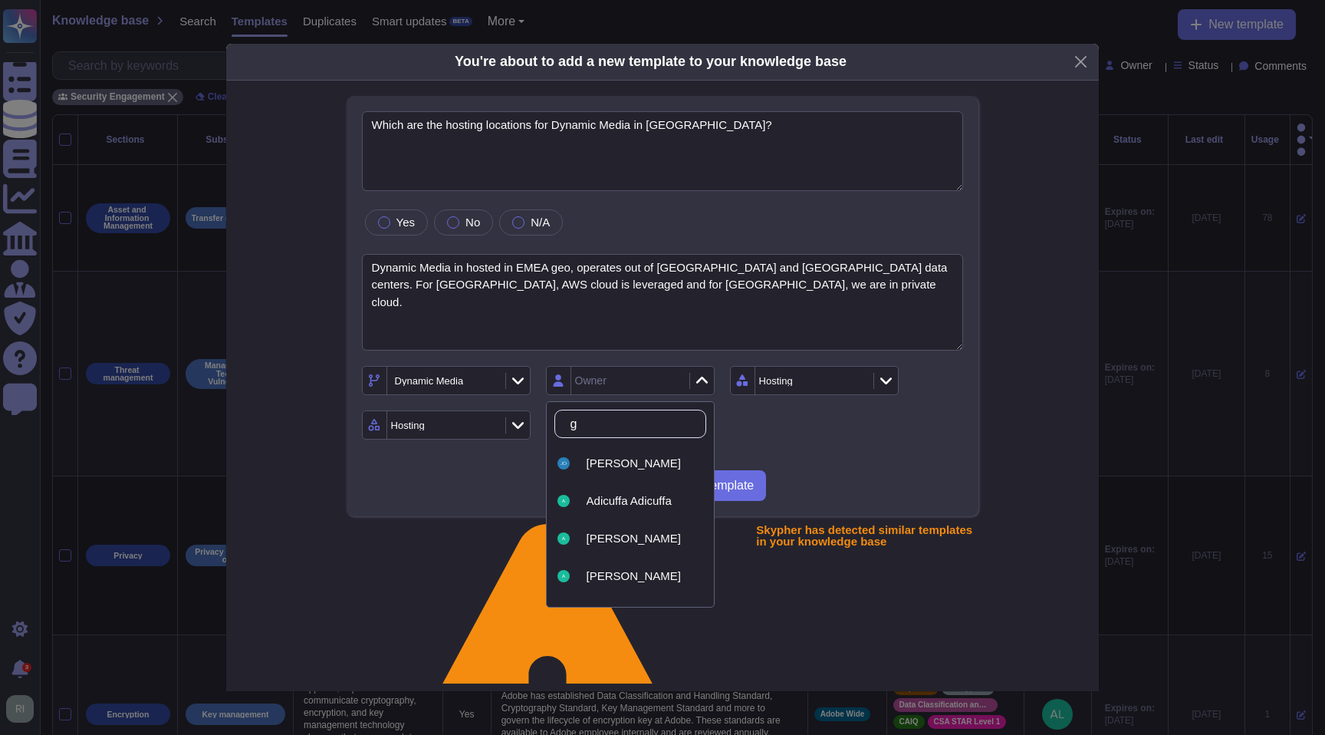
type input "ge"
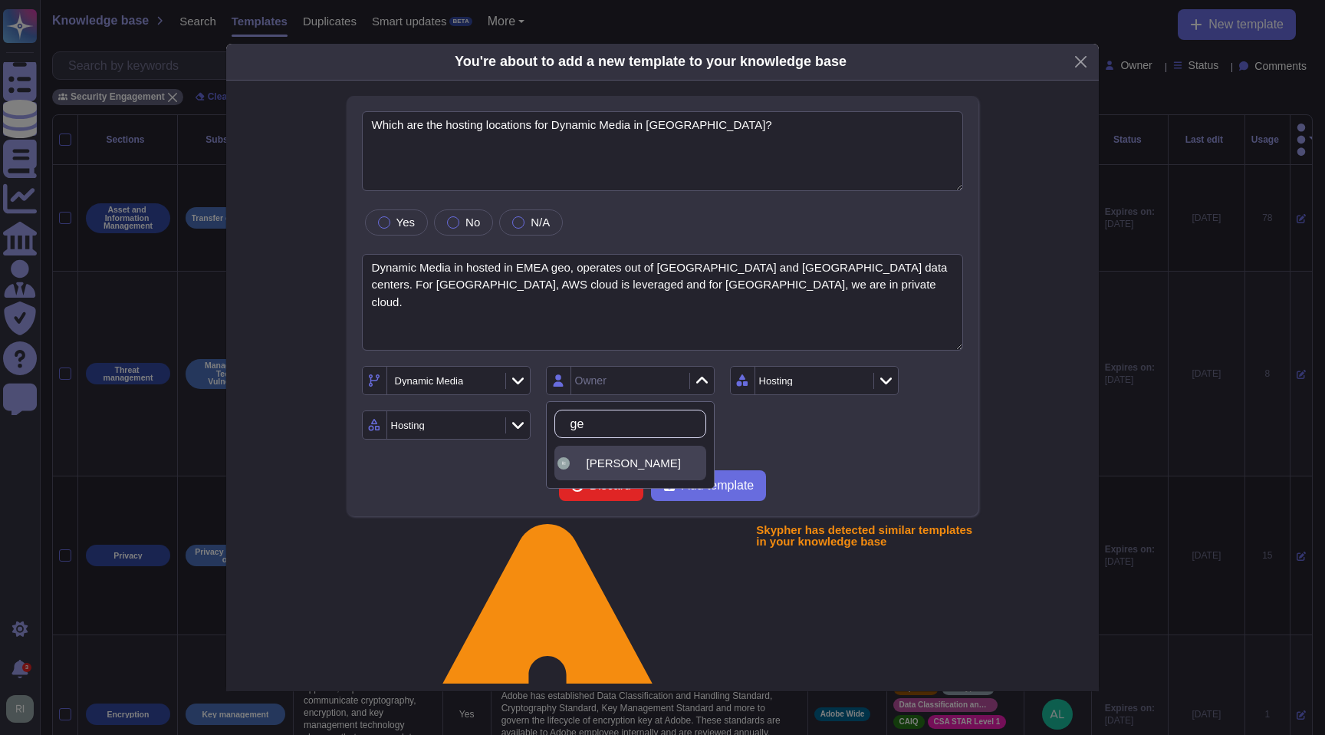
click at [651, 459] on span "George-Cristian Rizopol" at bounding box center [634, 463] width 94 height 14
drag, startPoint x: 731, startPoint y: 485, endPoint x: 752, endPoint y: 489, distance: 21.1
click at [731, 485] on span "Add template" at bounding box center [718, 485] width 72 height 12
